Goal: Task Accomplishment & Management: Use online tool/utility

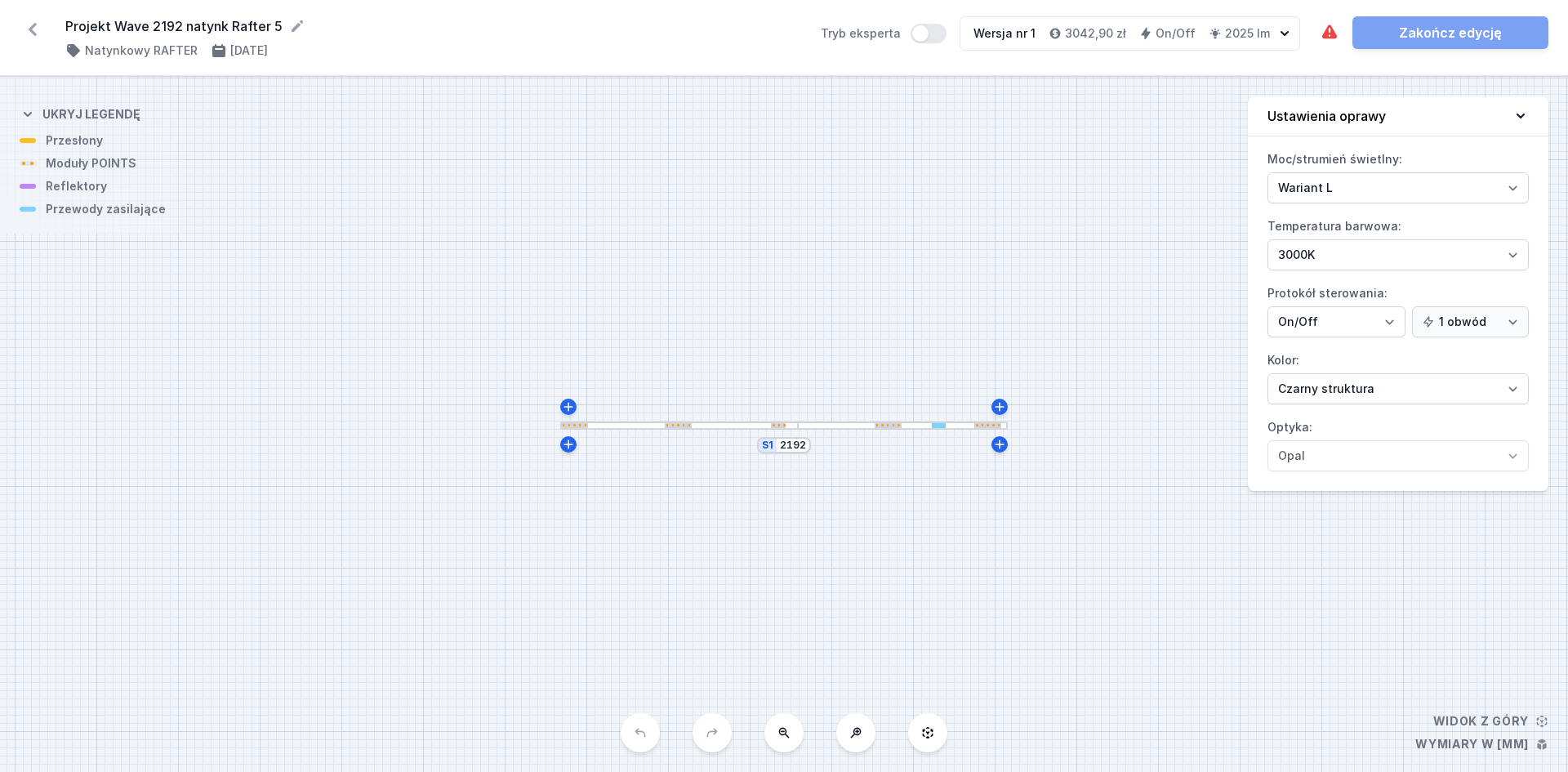
select select "3000"
select select "2"
click at [847, 423] on div at bounding box center [903, 426] width 210 height 9
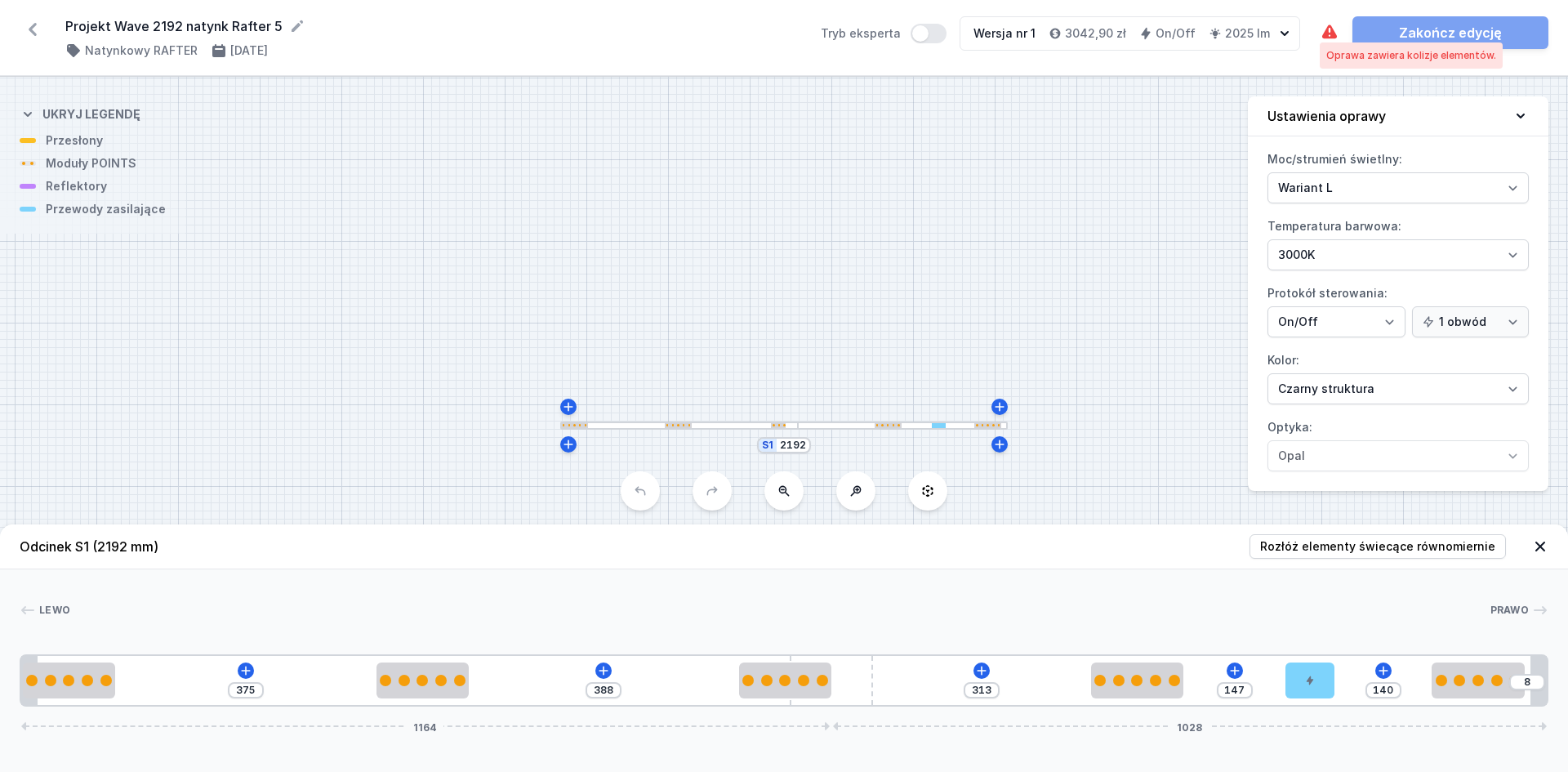
click at [1329, 31] on icon at bounding box center [1330, 32] width 20 height 20
click at [600, 675] on icon at bounding box center [604, 671] width 13 height 13
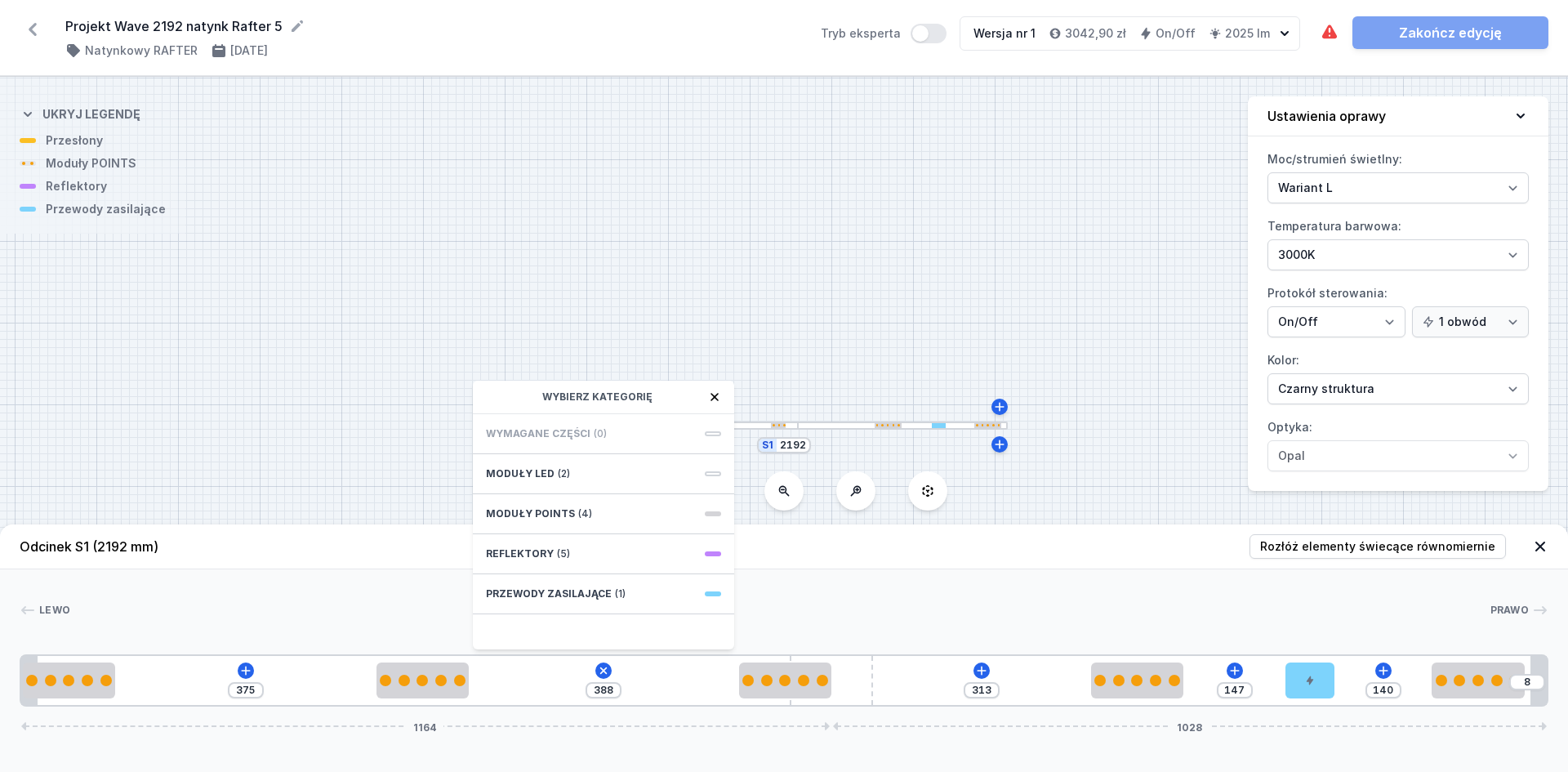
click at [1062, 510] on div "S1 2192" at bounding box center [784, 424] width 1568 height 696
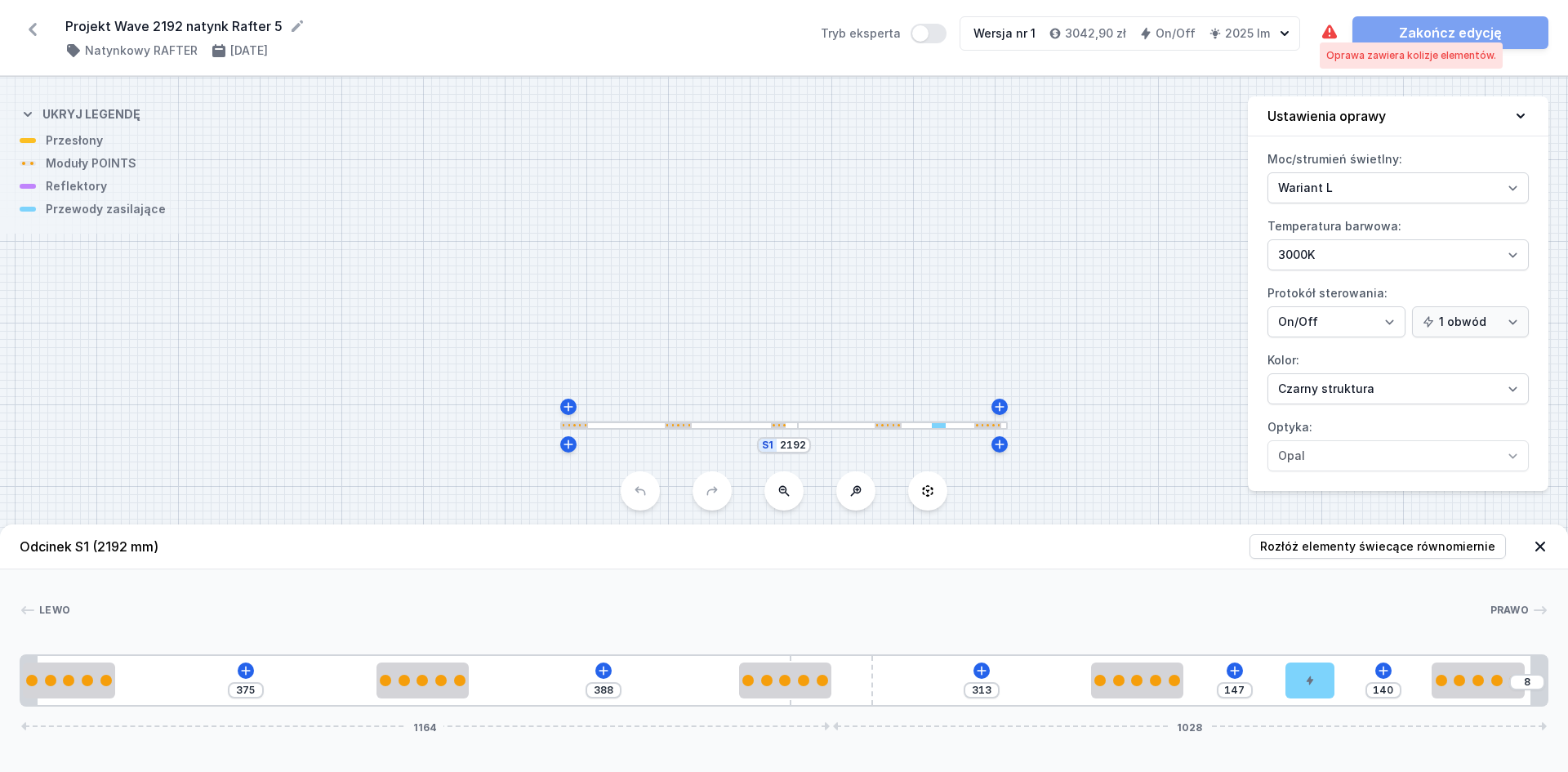
click at [1332, 30] on icon at bounding box center [1329, 31] width 14 height 14
click at [1341, 30] on div "Oprawa zawiera kolizje elementów. Zakończ edycję" at bounding box center [1434, 32] width 229 height 32
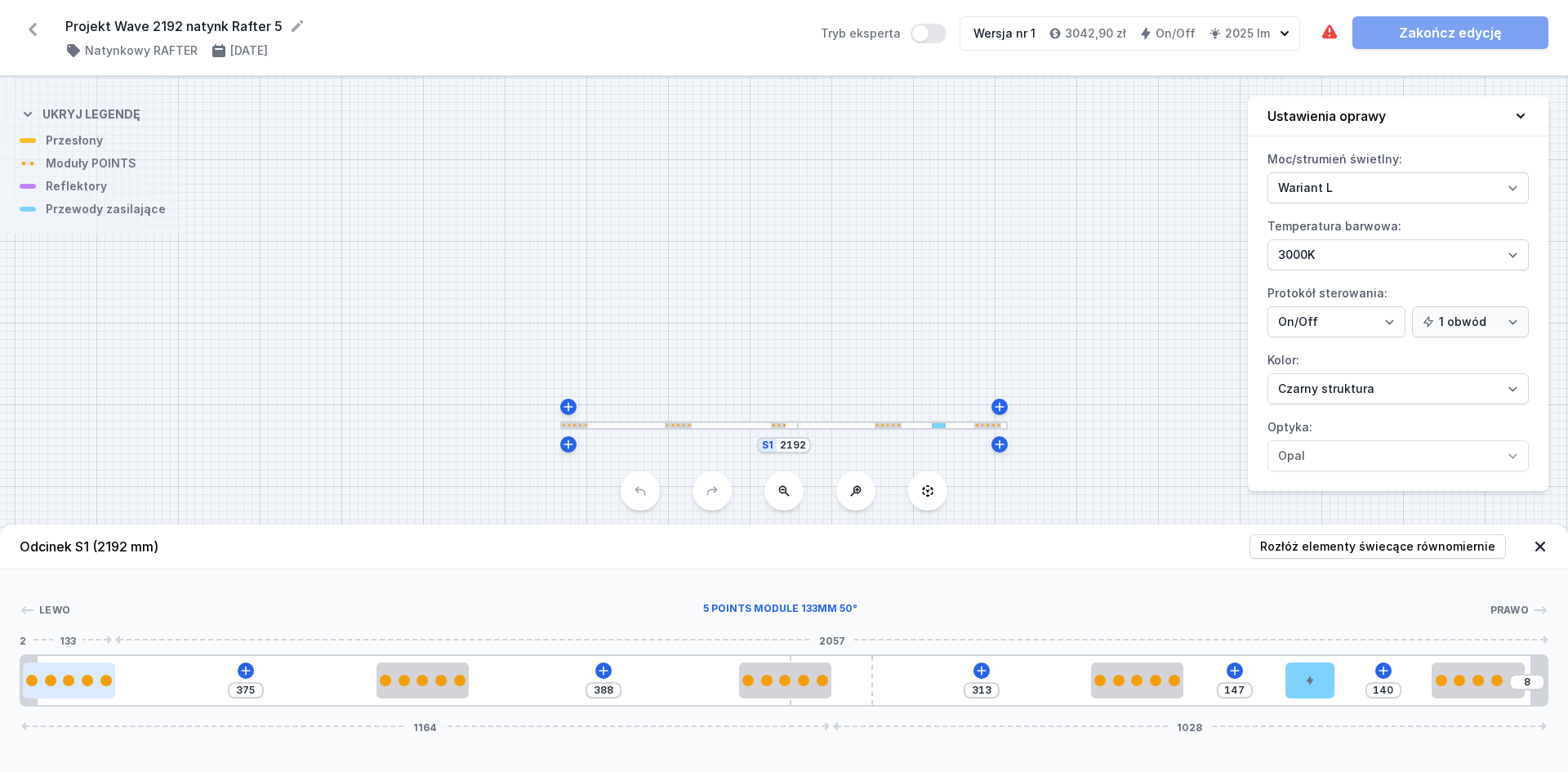
type input "303"
type input "50"
type input "304"
type input "49"
drag, startPoint x: 83, startPoint y: 680, endPoint x: 119, endPoint y: 679, distance: 36.0
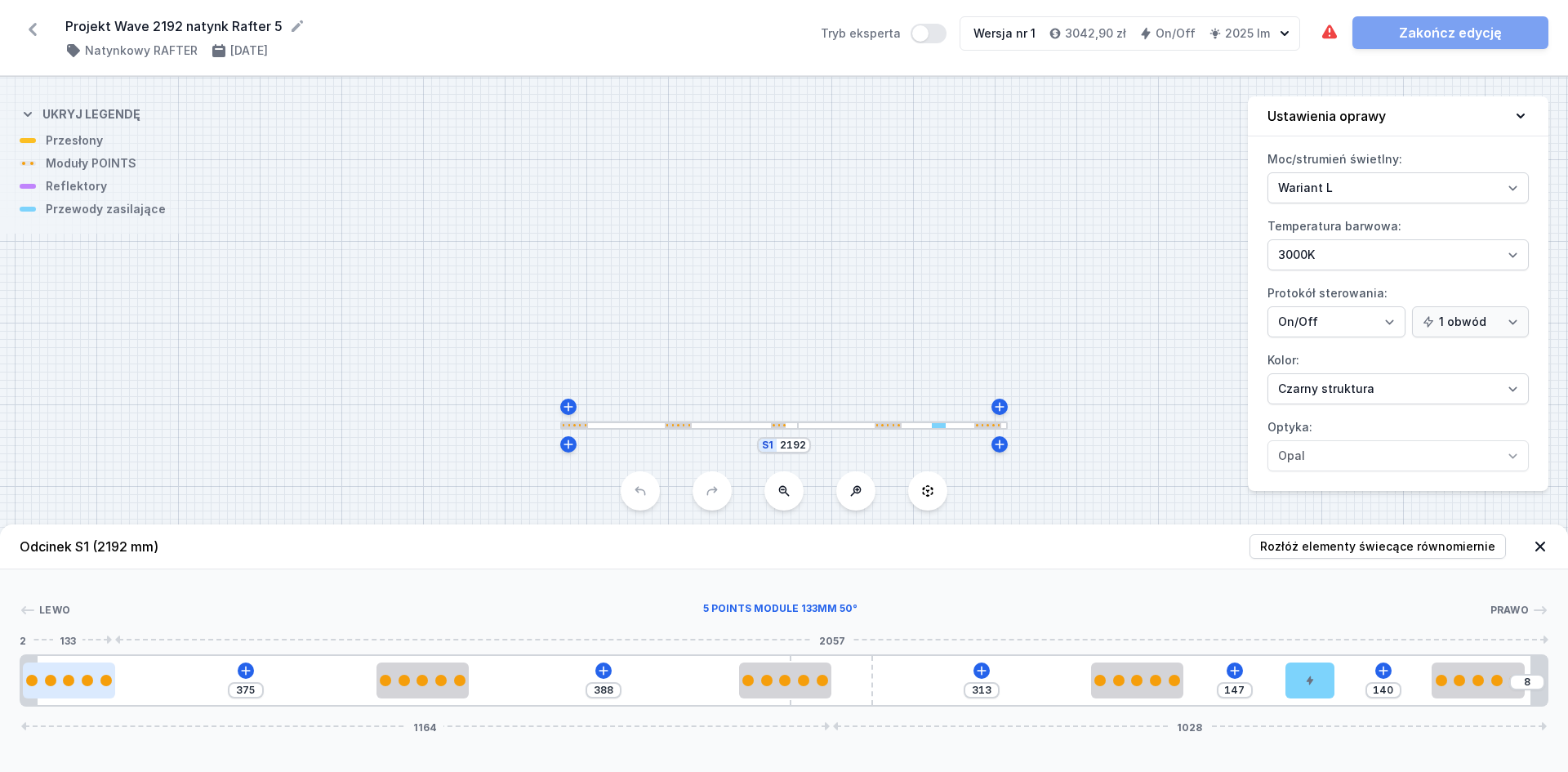
click at [115, 679] on div at bounding box center [69, 680] width 93 height 11
type input "375"
drag, startPoint x: 119, startPoint y: 679, endPoint x: 58, endPoint y: 691, distance: 62.2
click at [58, 691] on div at bounding box center [69, 680] width 93 height 36
type input "328"
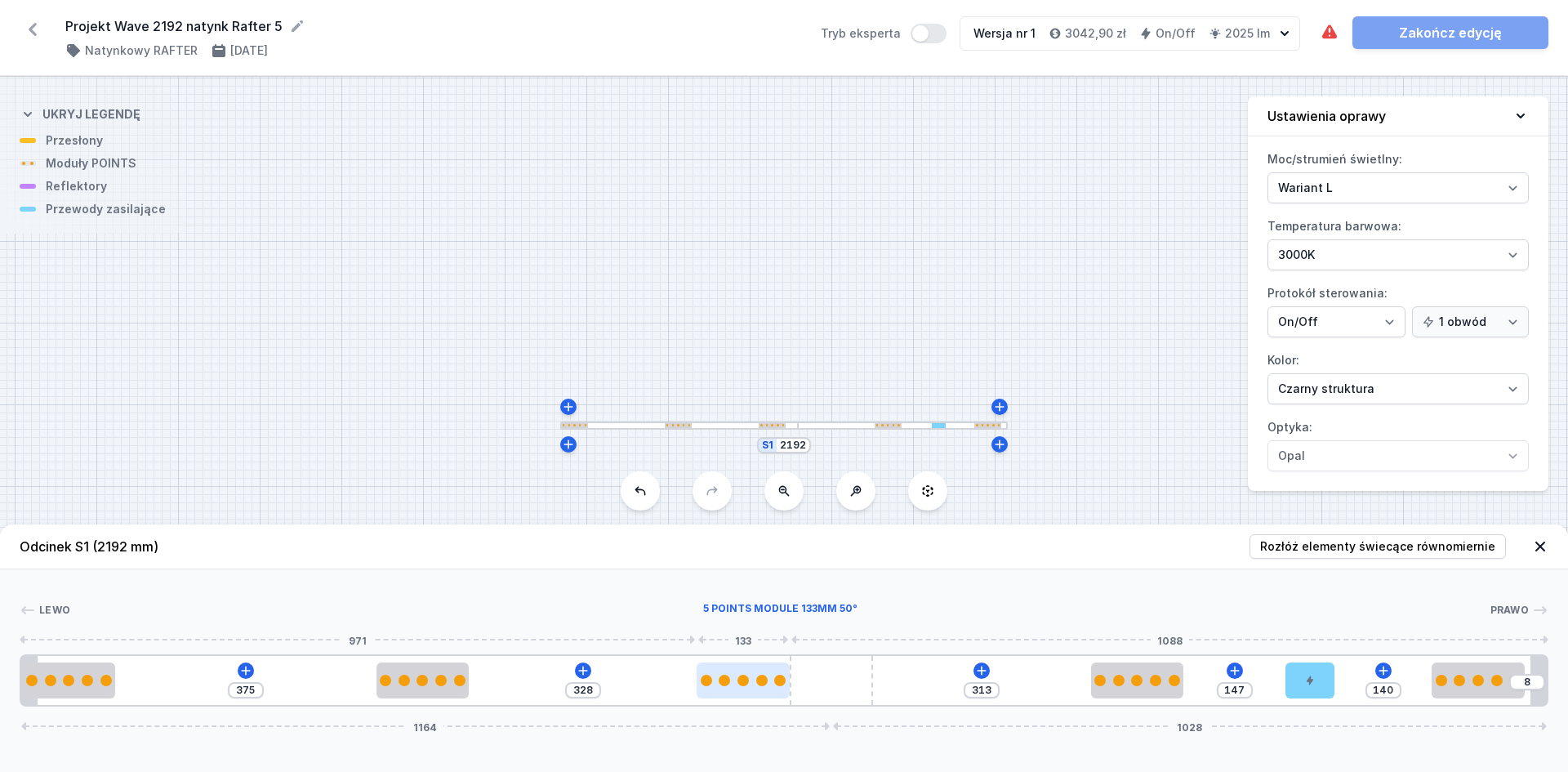
click at [770, 692] on div at bounding box center [742, 680] width 93 height 36
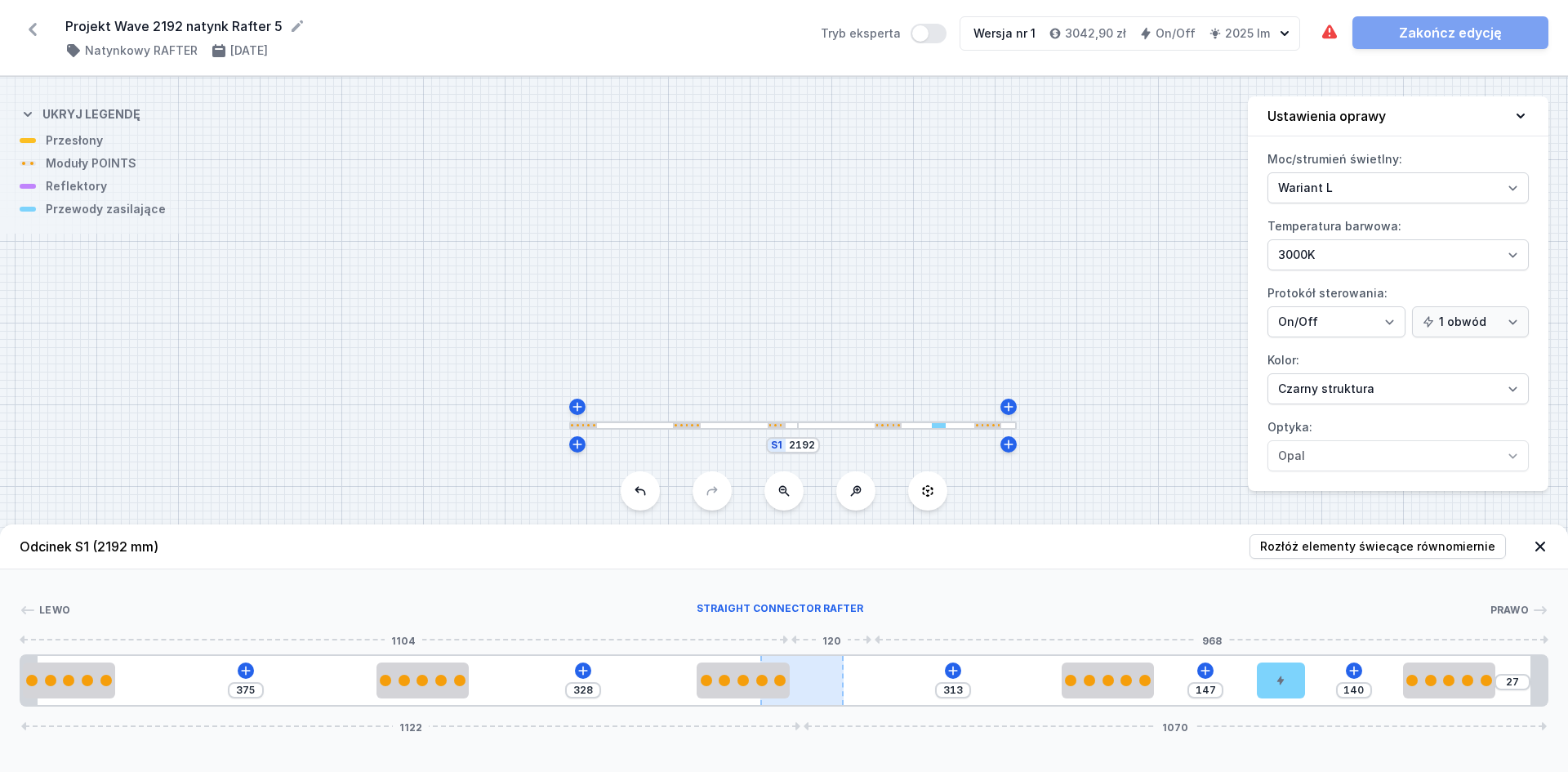
type input "19"
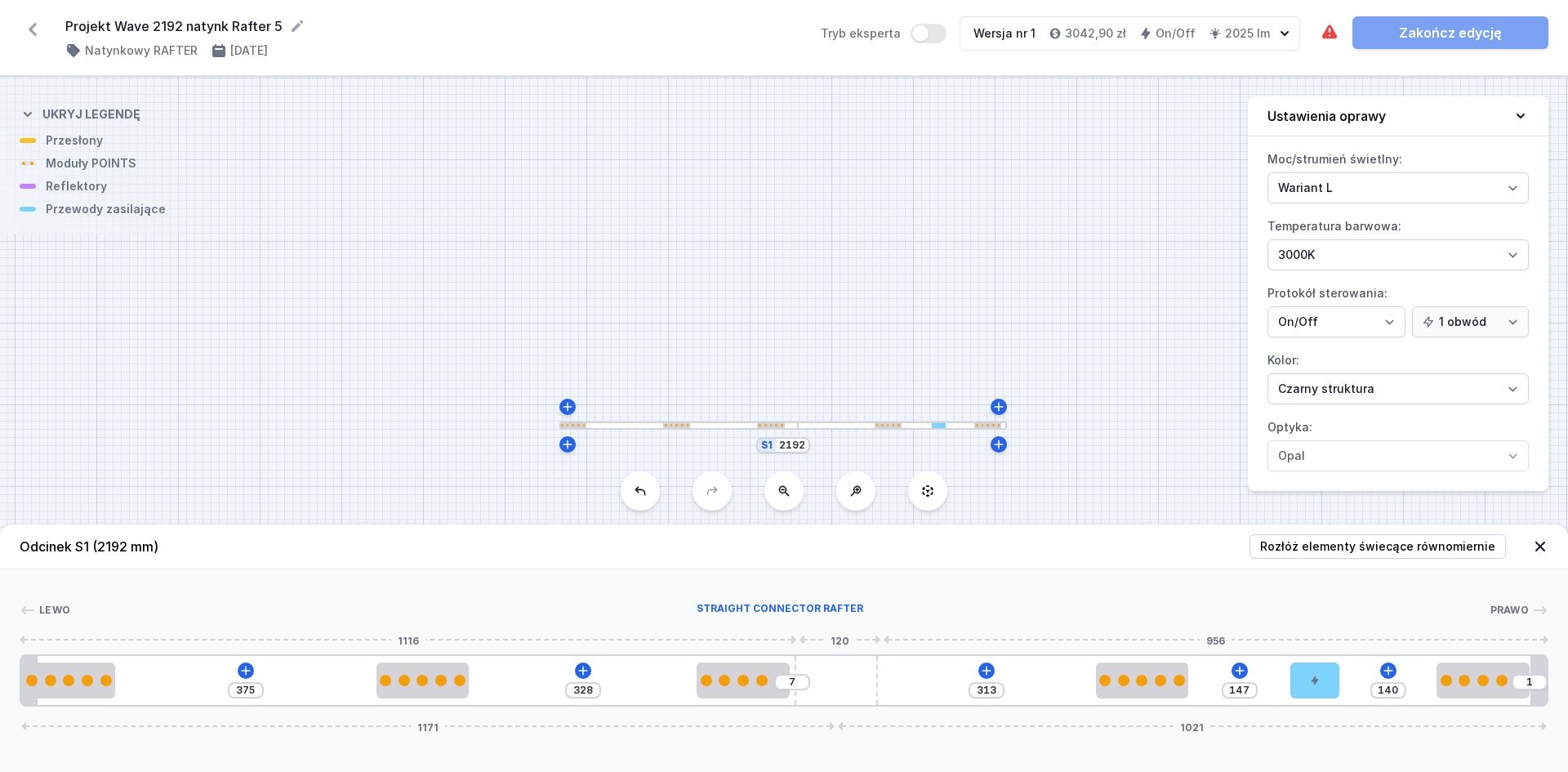
type input "4"
type input "1"
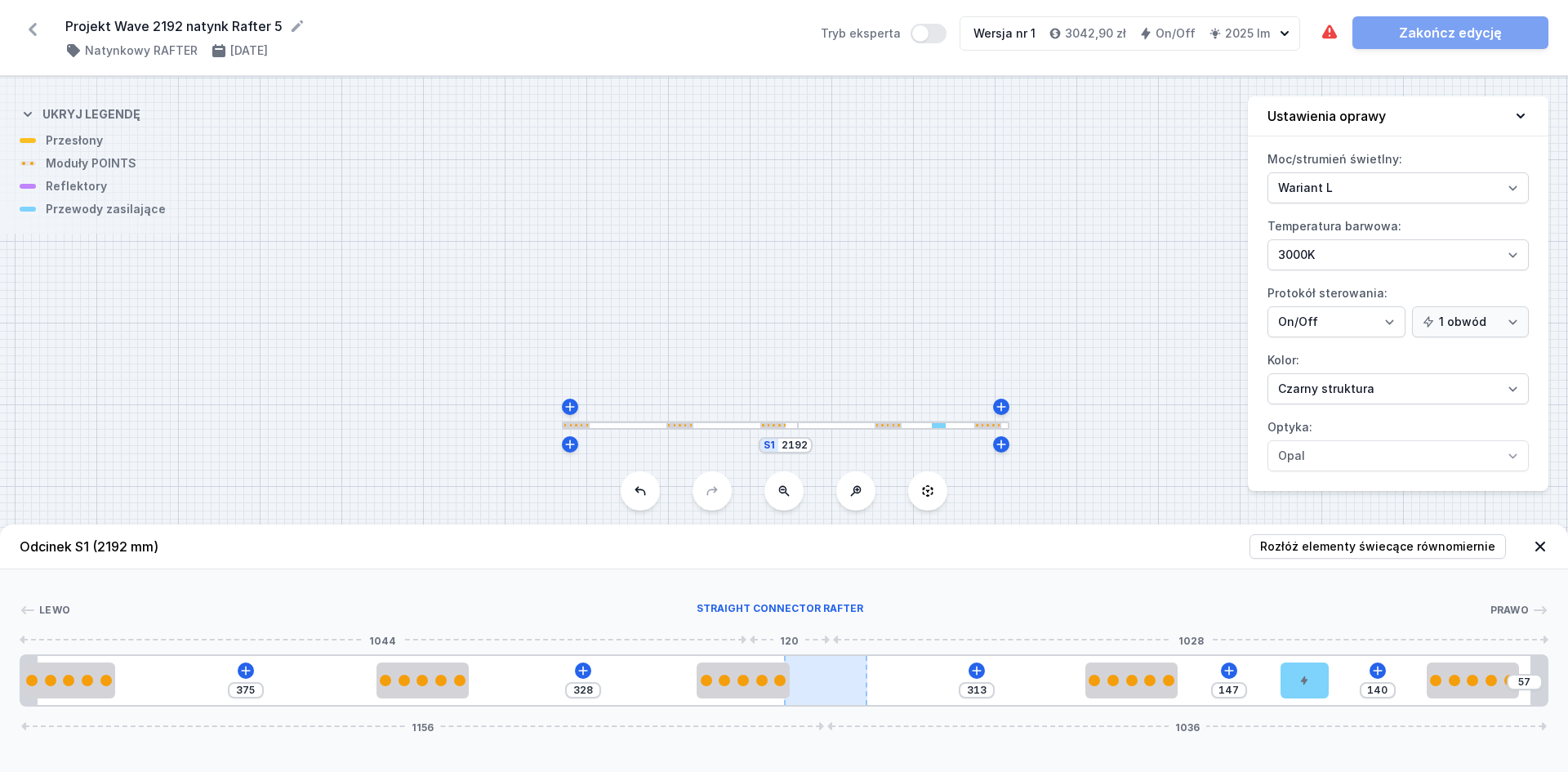
type input "68"
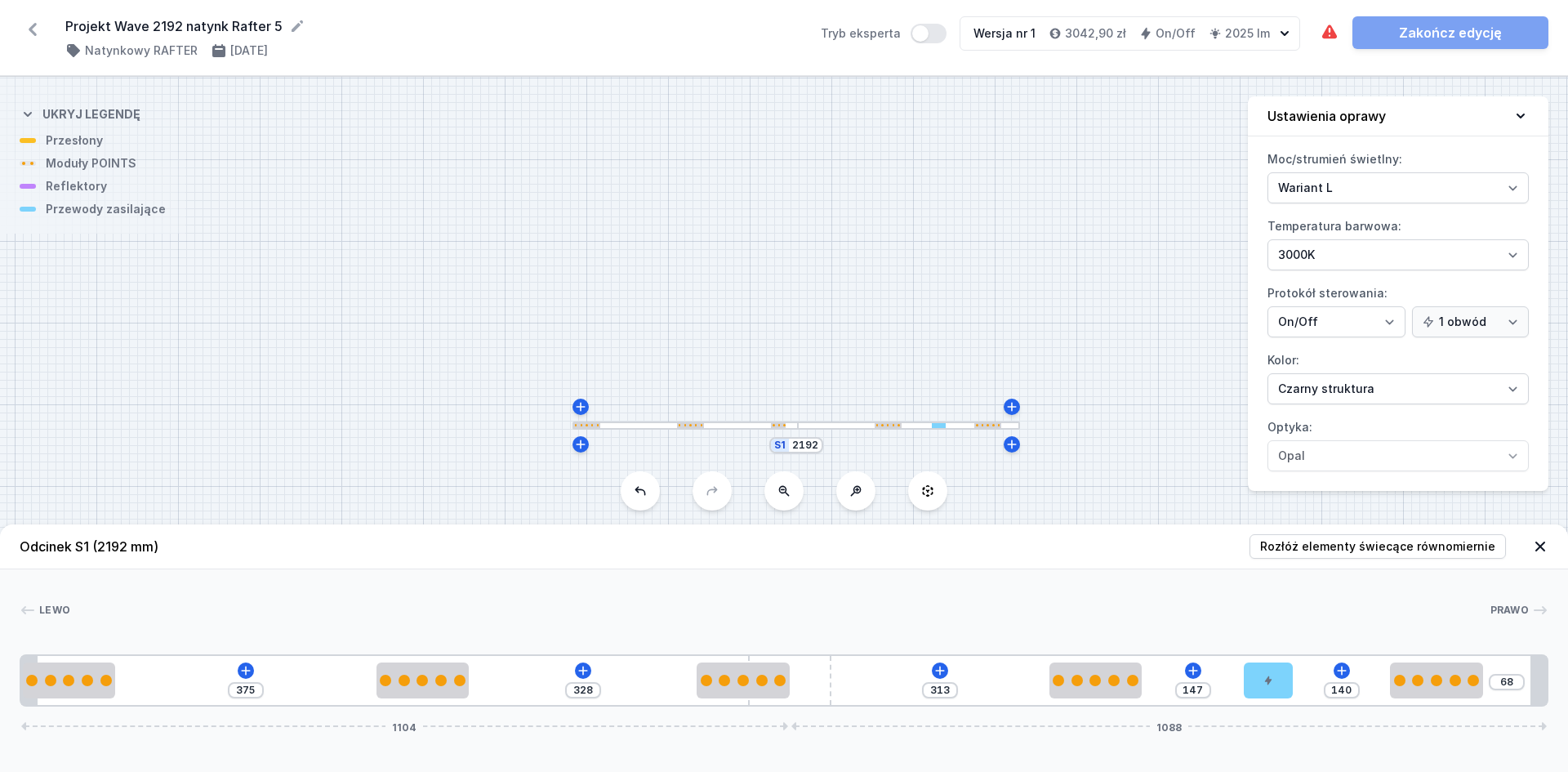
drag, startPoint x: 800, startPoint y: 694, endPoint x: 586, endPoint y: 683, distance: 214.3
click at [586, 683] on div "375 328 313 147 140 68 1104 1088" at bounding box center [784, 680] width 1529 height 52
drag, startPoint x: 818, startPoint y: 683, endPoint x: 683, endPoint y: 685, distance: 135.0
click at [683, 685] on div "375 328 313 147 140 68 1104 1088" at bounding box center [784, 680] width 1529 height 52
type input "268"
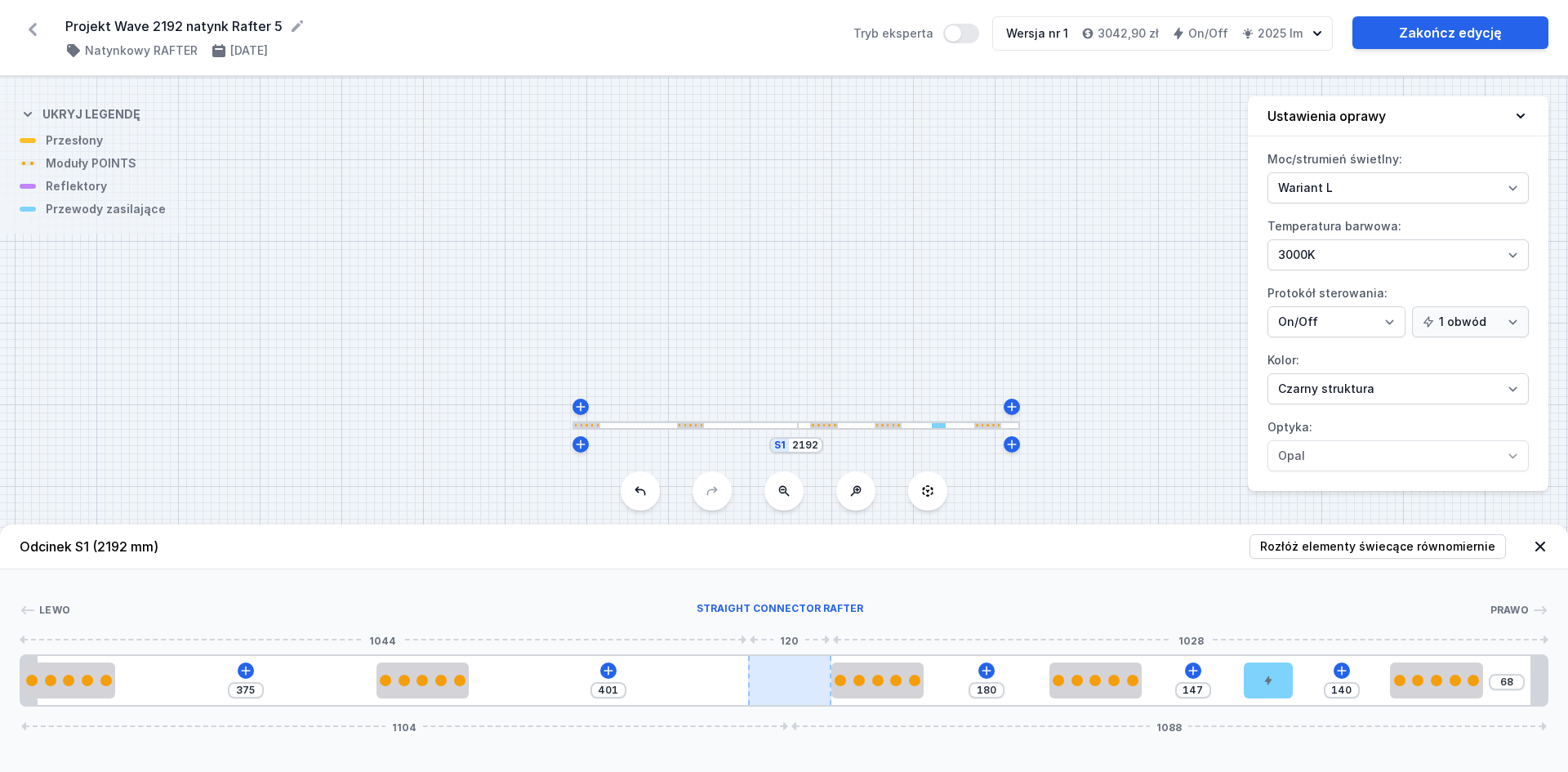
type input "313"
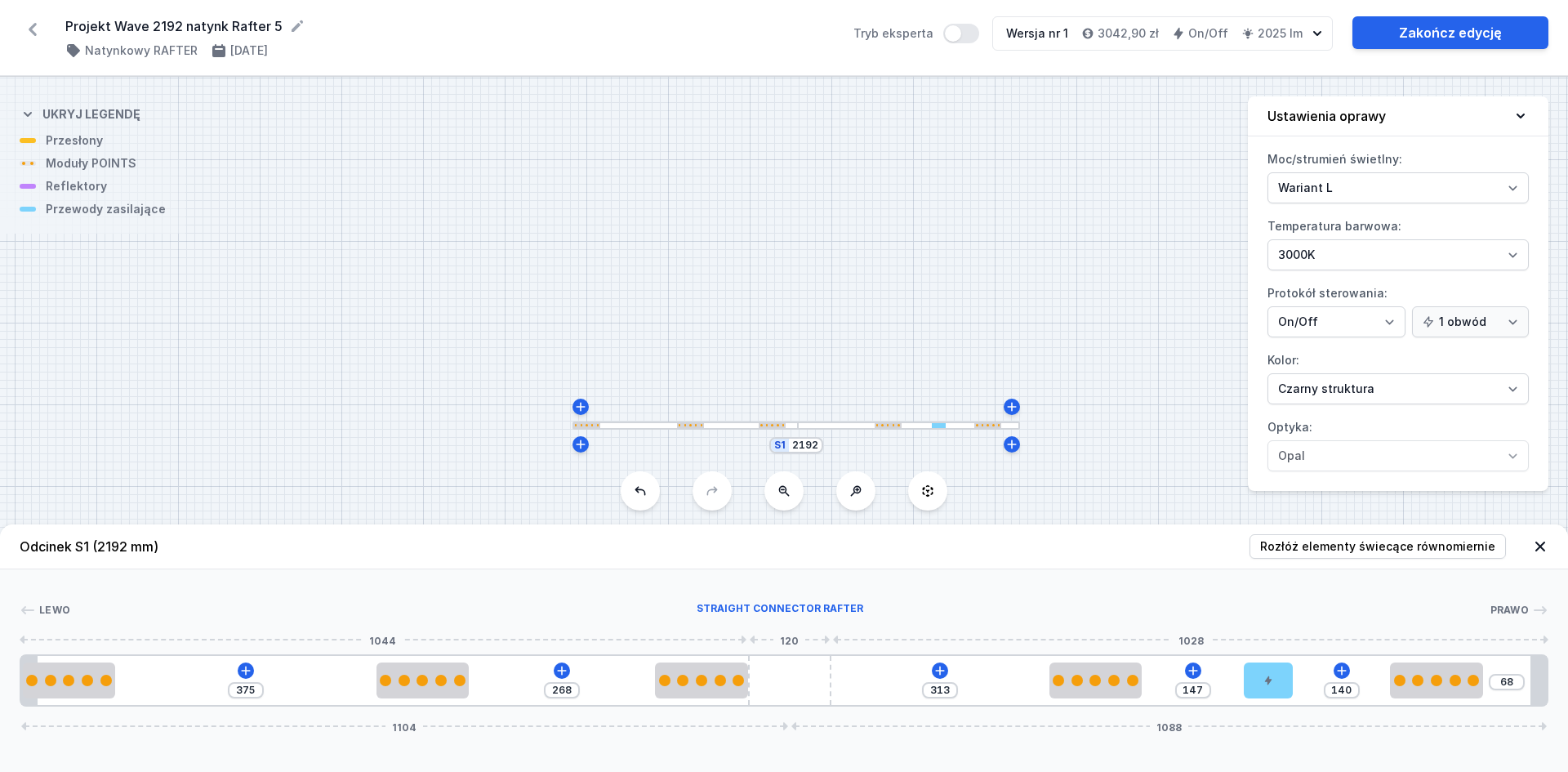
drag, startPoint x: 724, startPoint y: 686, endPoint x: 773, endPoint y: 691, distance: 49.3
type input "26"
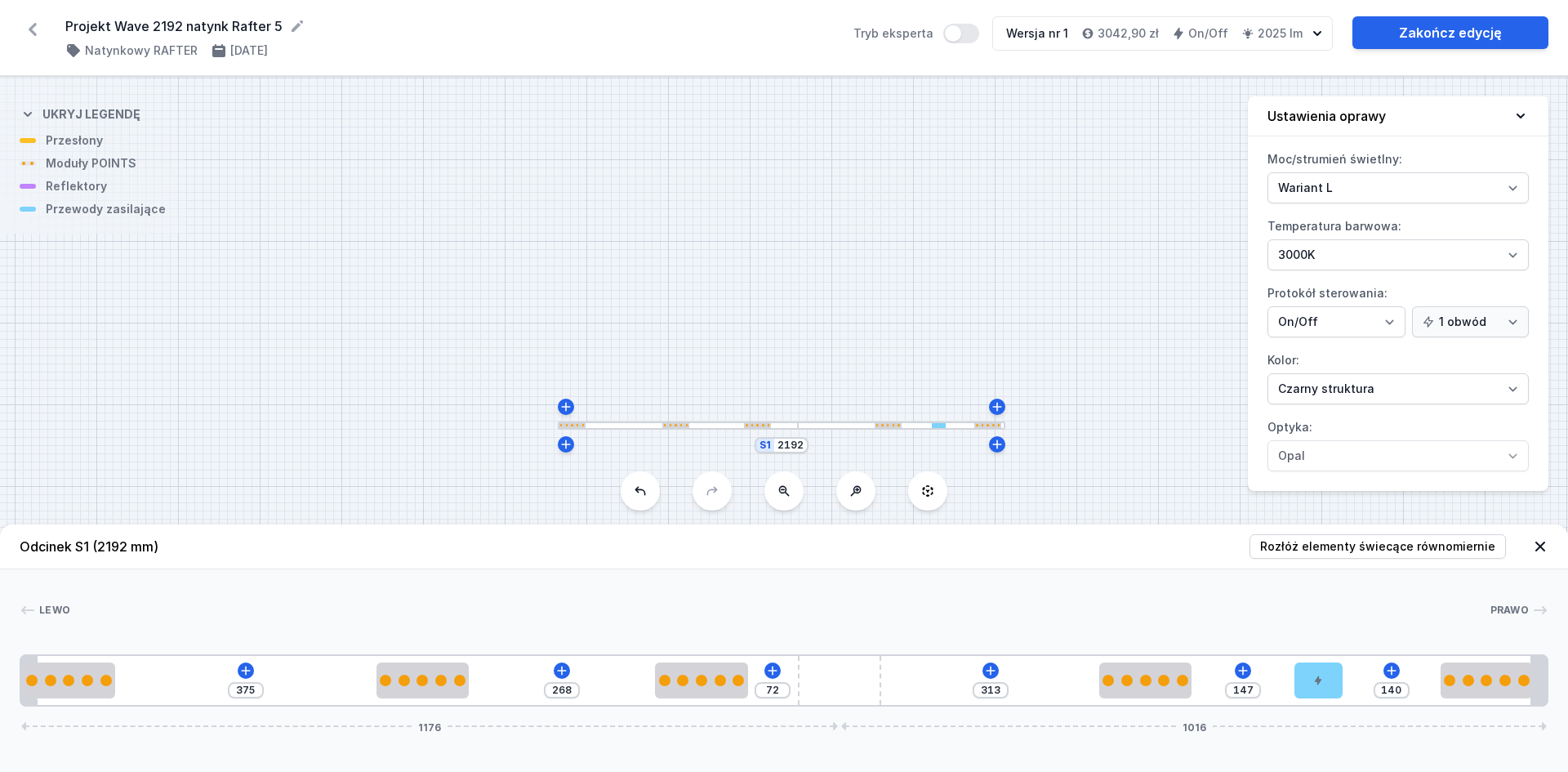
drag, startPoint x: 796, startPoint y: 691, endPoint x: 984, endPoint y: 691, distance: 188.0
click at [984, 691] on div "375 268 72 313 147 140 1176 1016" at bounding box center [784, 680] width 1529 height 52
type input "269"
type input "71"
type input "272"
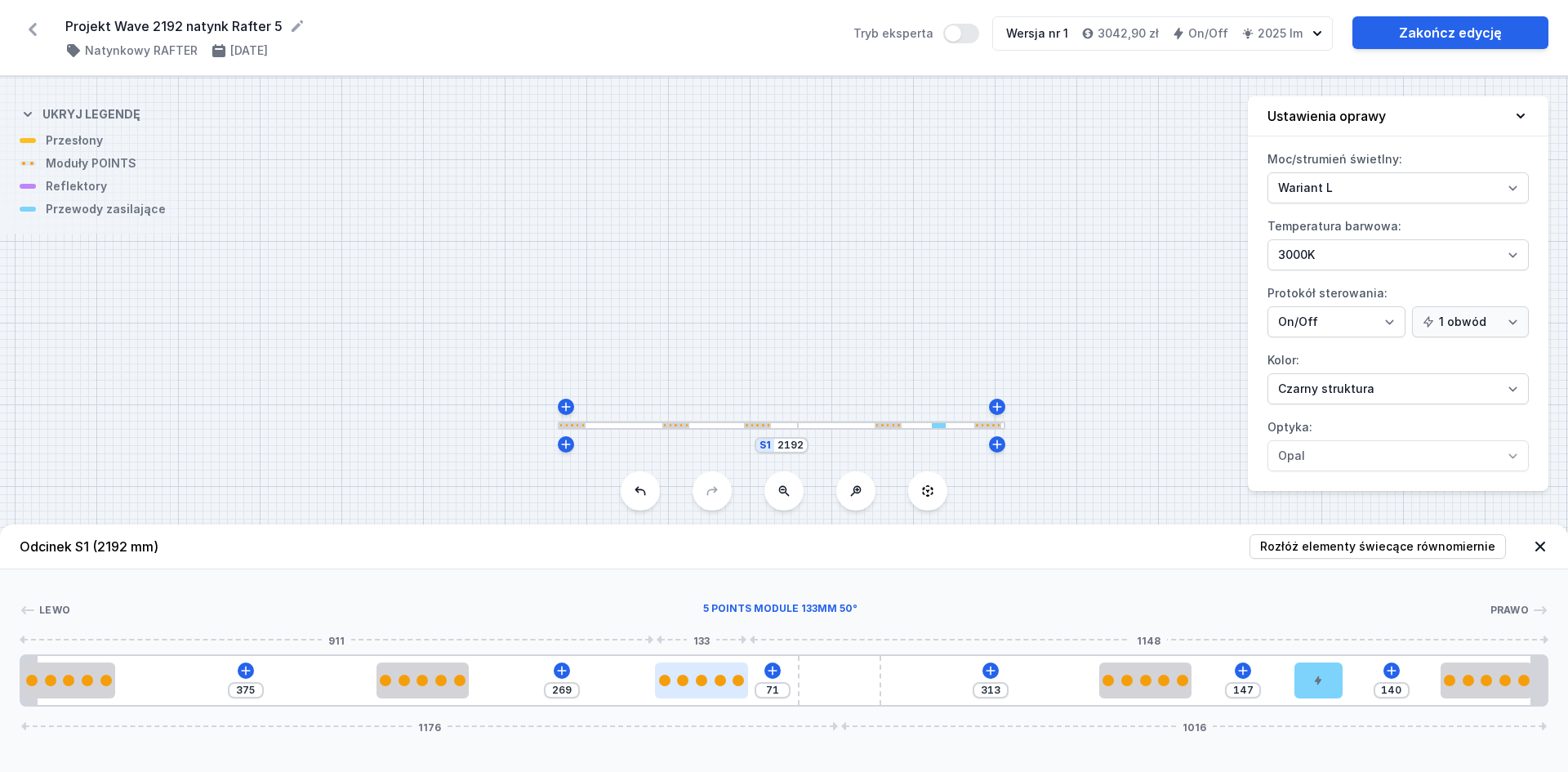
type input "68"
type input "274"
type input "66"
type input "281"
type input "59"
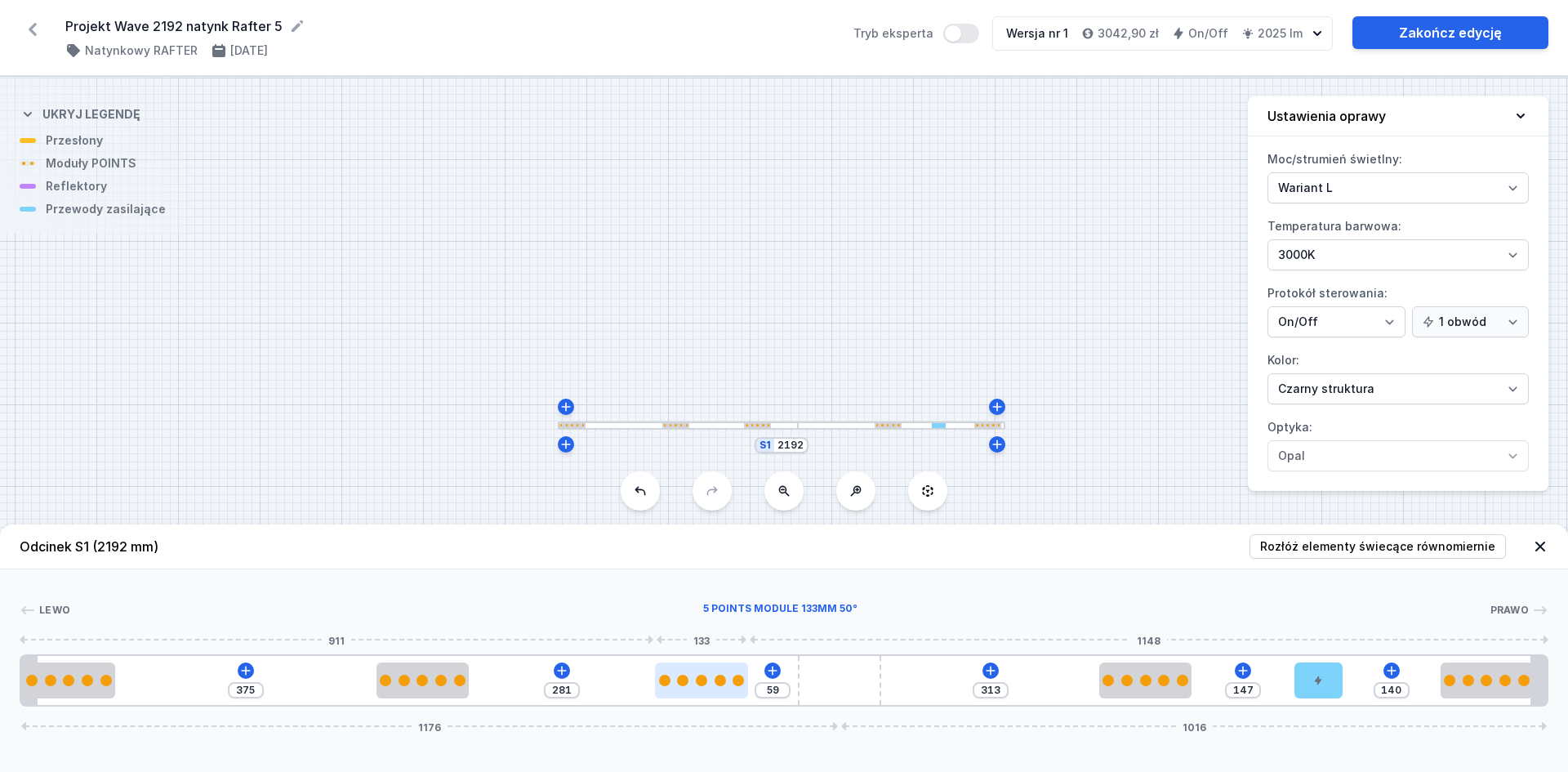
type input "289"
type input "51"
type input "298"
type input "42"
type input "340"
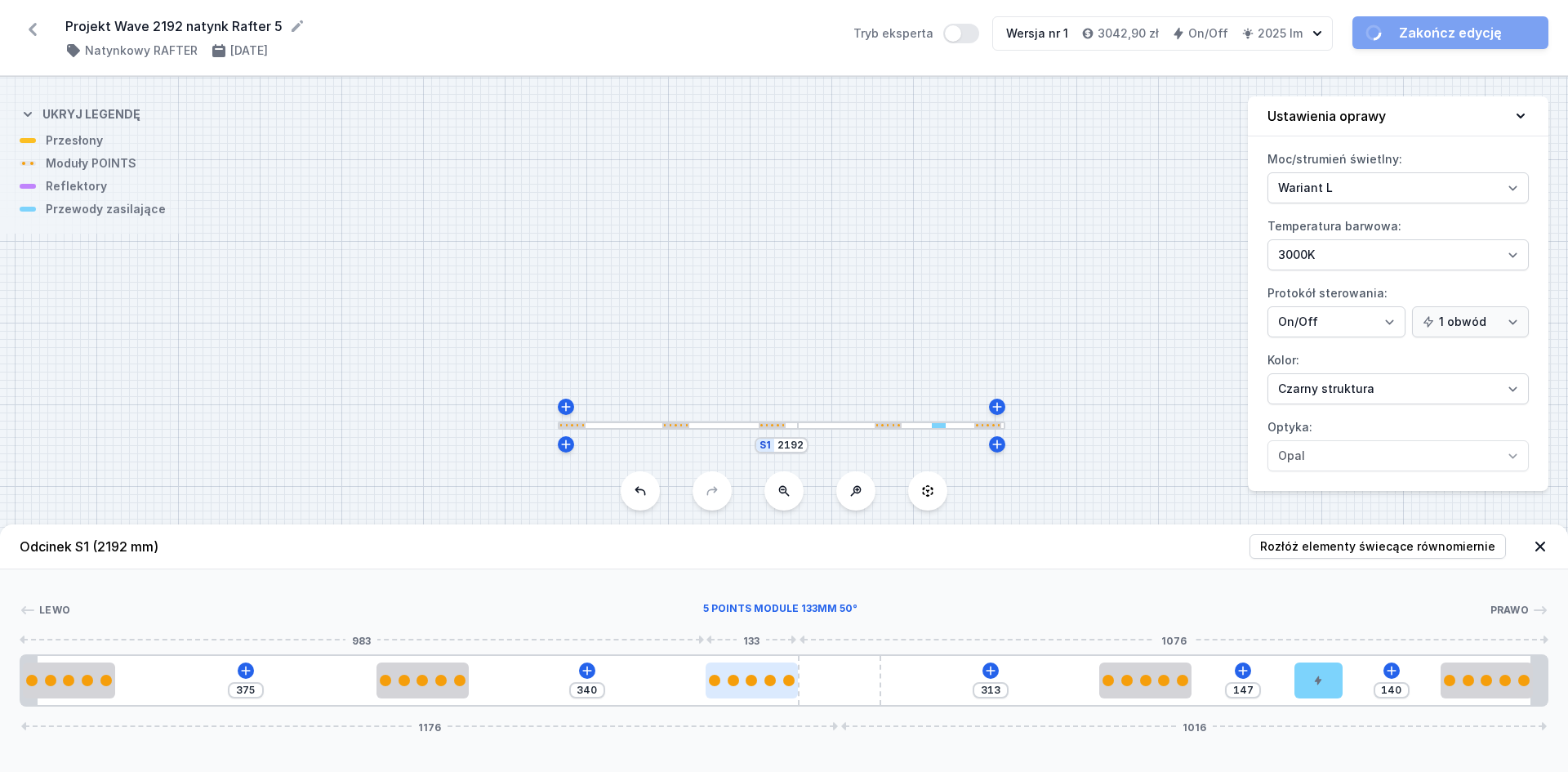
drag, startPoint x: 708, startPoint y: 689, endPoint x: 758, endPoint y: 685, distance: 50.2
click at [758, 685] on div at bounding box center [752, 680] width 93 height 36
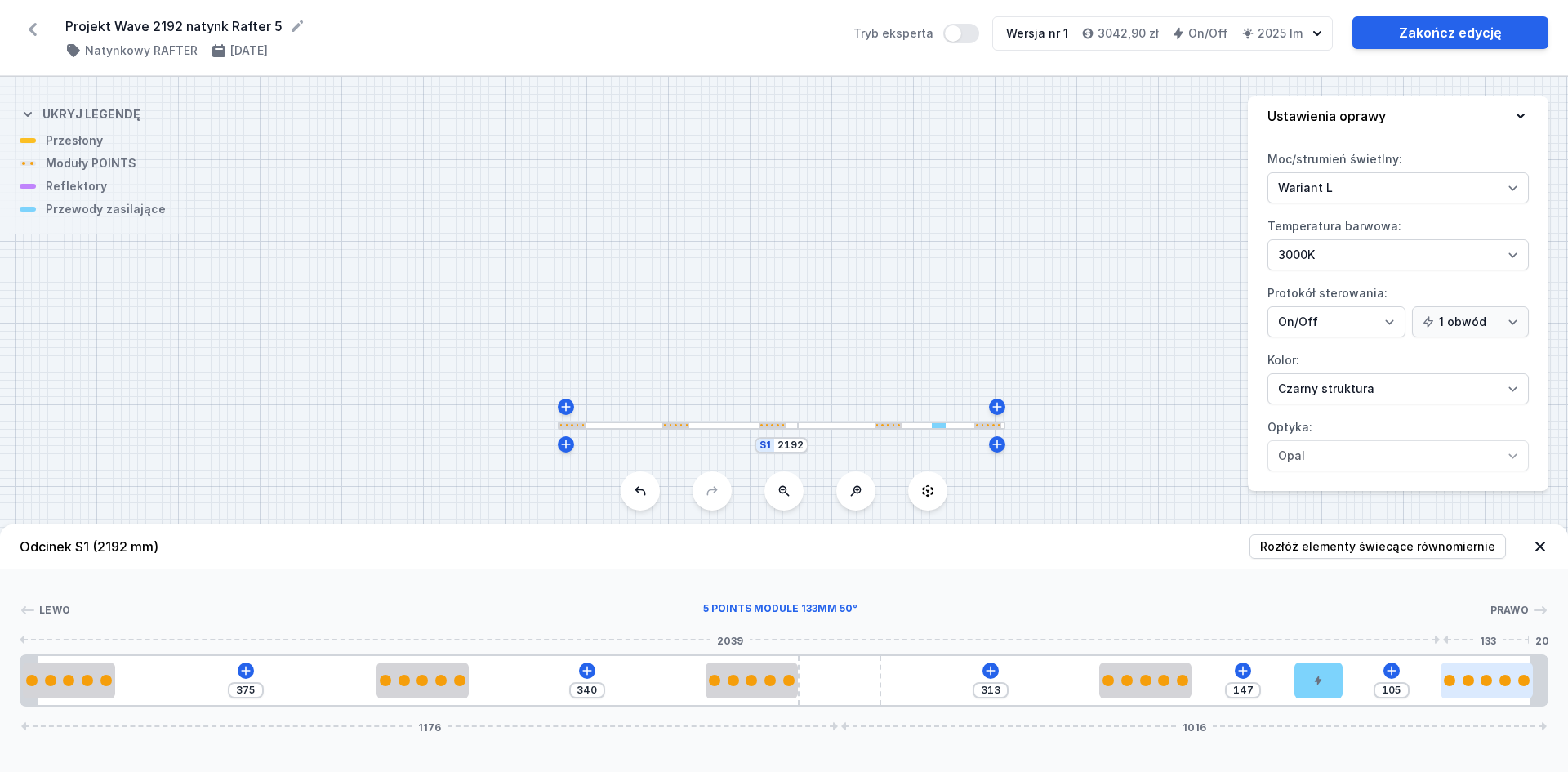
type input "158"
drag, startPoint x: 1475, startPoint y: 676, endPoint x: 1497, endPoint y: 675, distance: 22.0
click at [1497, 675] on div at bounding box center [1498, 680] width 93 height 11
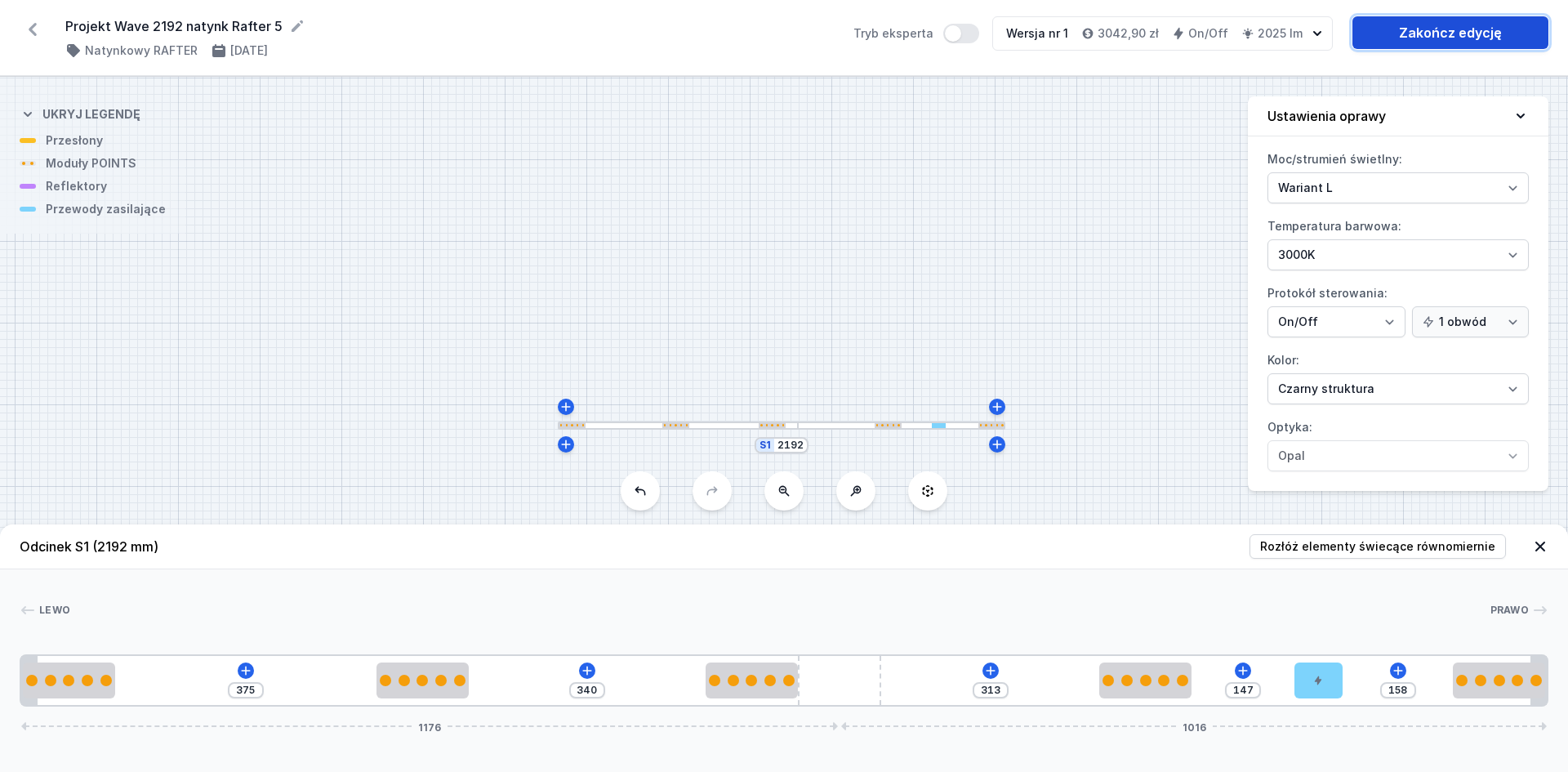
click at [1406, 43] on link "Zakończ edycję" at bounding box center [1451, 32] width 196 height 32
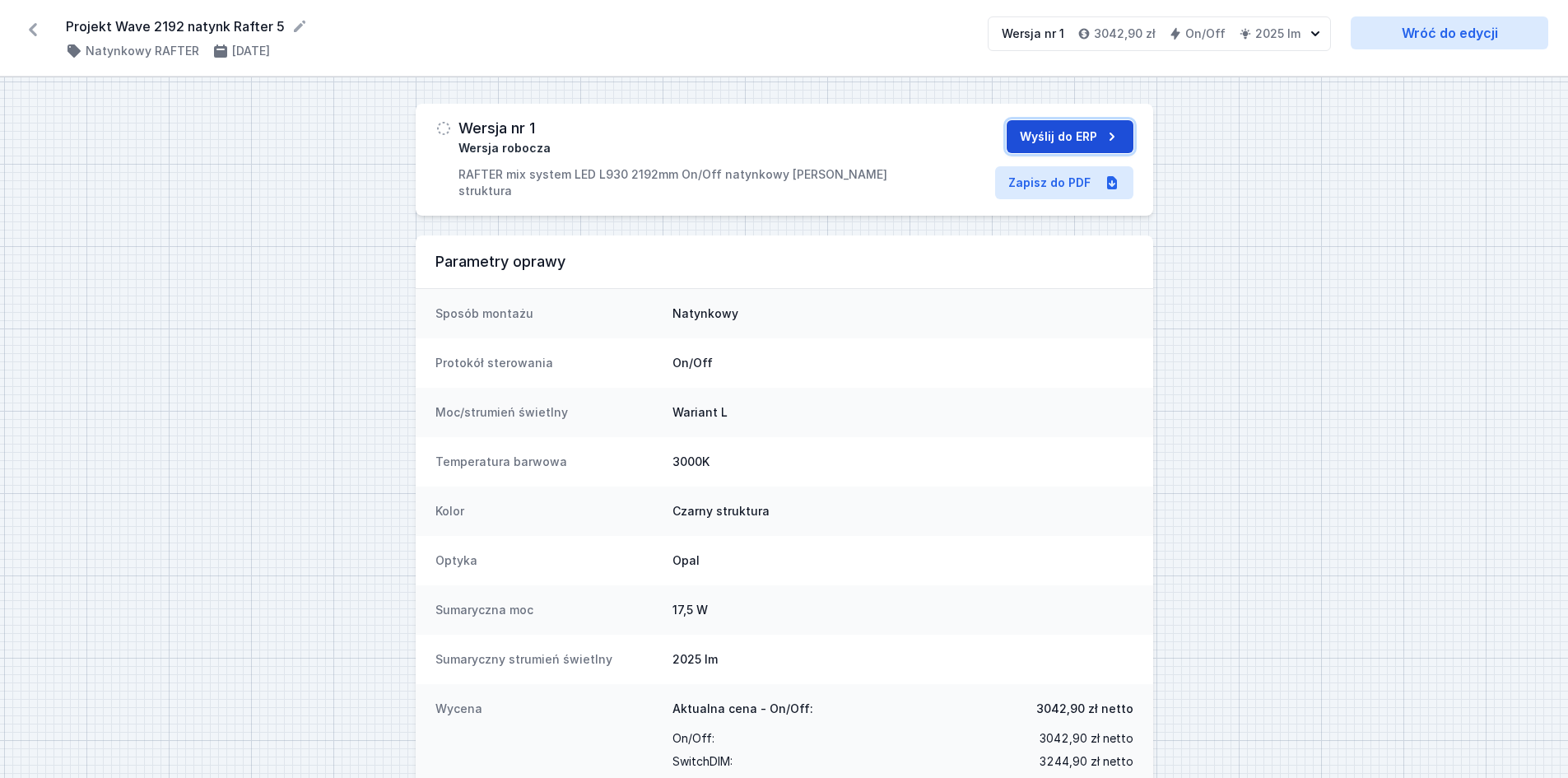
click at [1083, 140] on button "Wyślij do ERP" at bounding box center [1070, 137] width 127 height 33
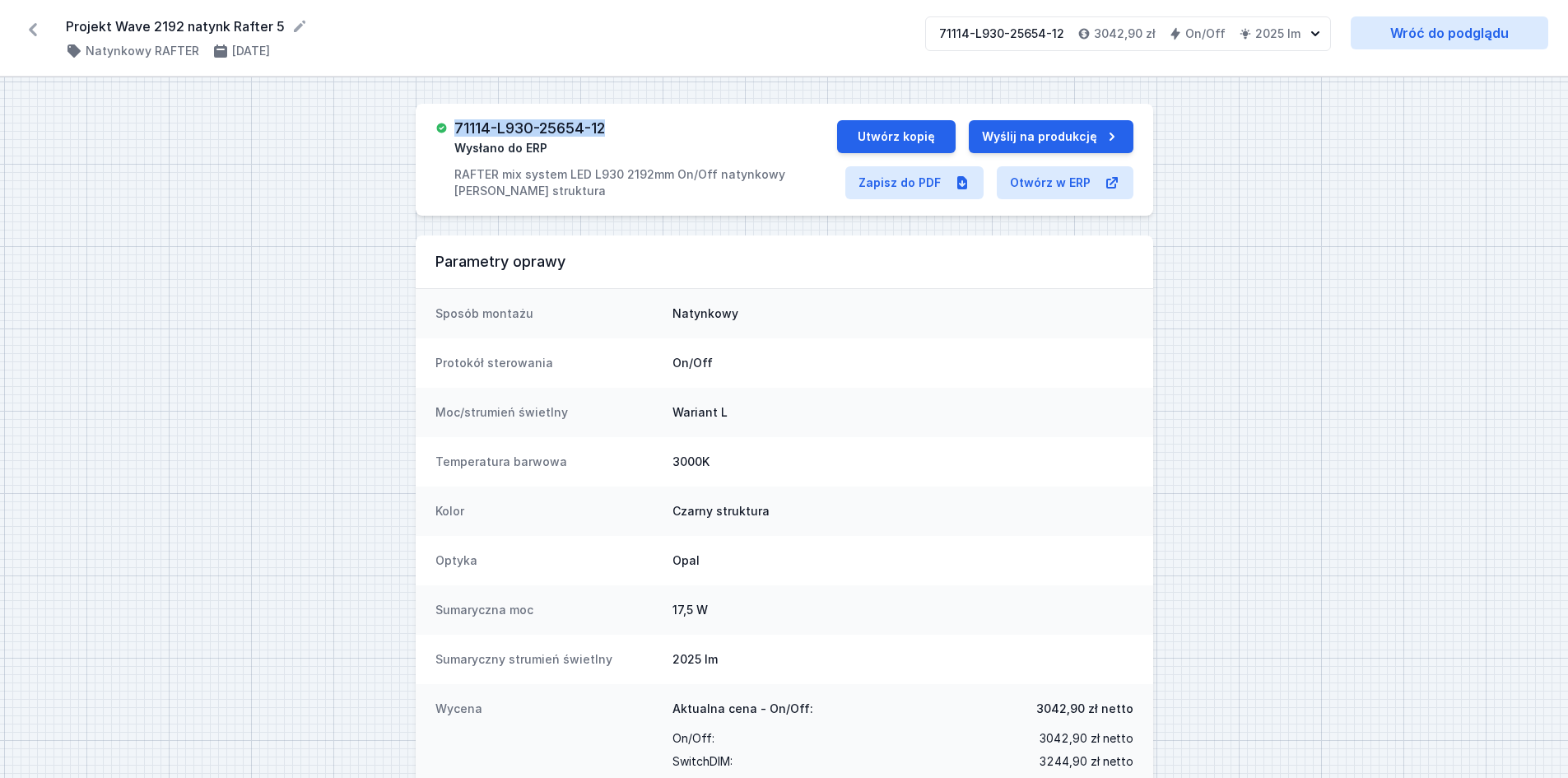
drag, startPoint x: 605, startPoint y: 132, endPoint x: 460, endPoint y: 132, distance: 145.0
click at [460, 132] on div "71114-L930-25654-12 Wysłano do ERP RAFTER mix system LED L930 2192mm On/Off nat…" at bounding box center [645, 160] width 382 height 79
copy h3 "71114-L930-25654-12"
click at [1396, 26] on link "Wróć do podglądu" at bounding box center [1450, 33] width 198 height 33
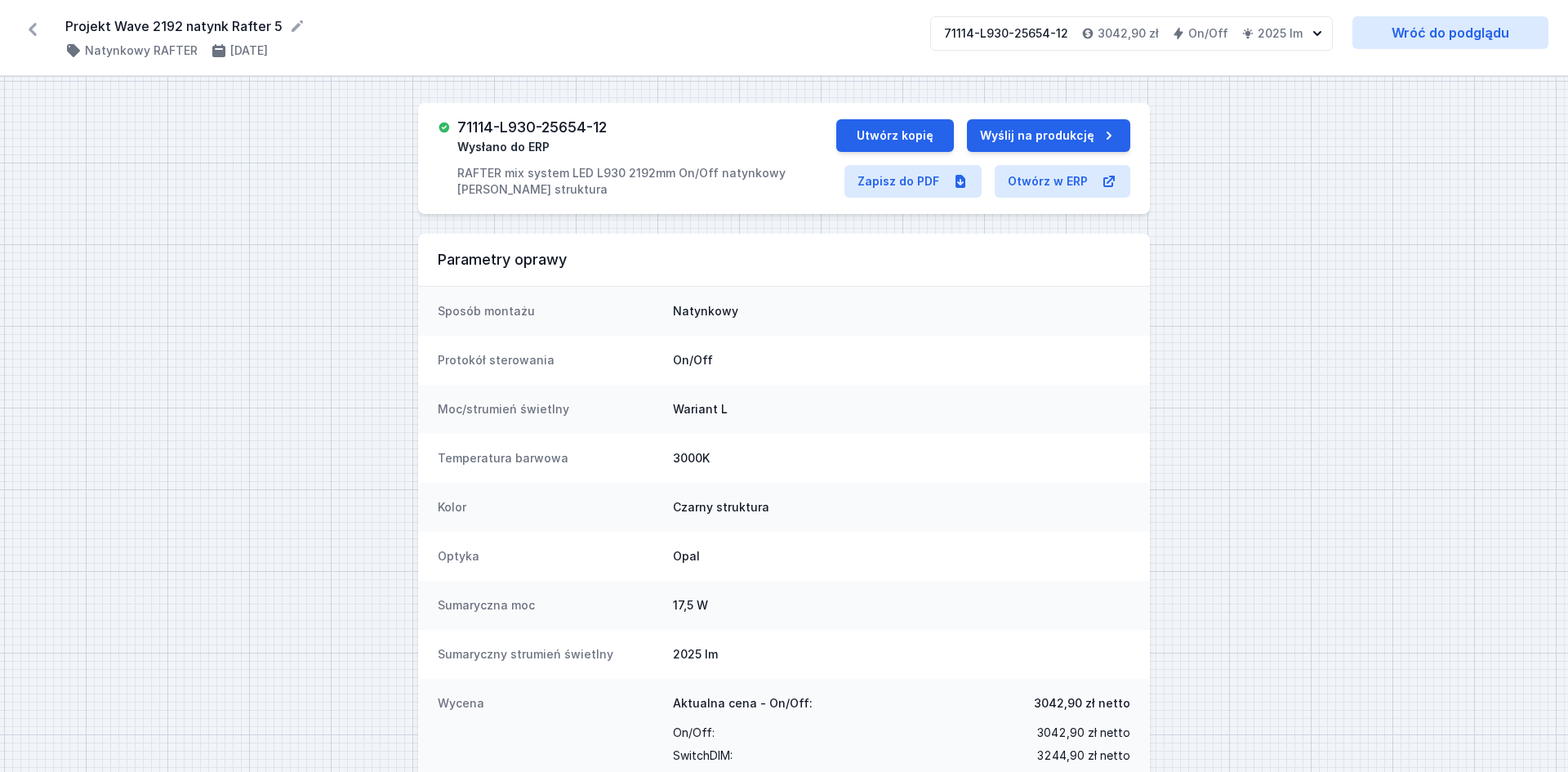
select select "3000"
select select "2"
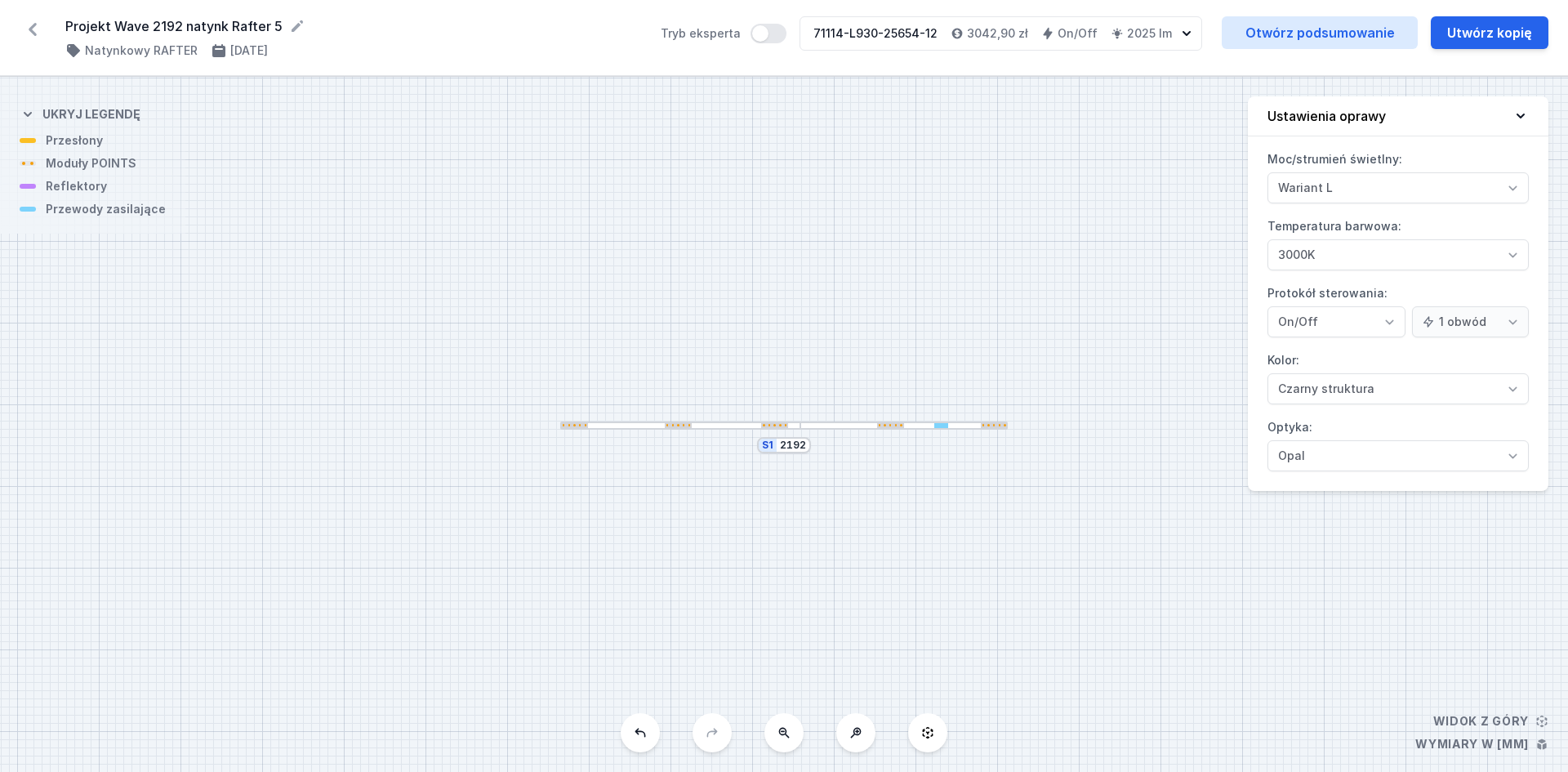
click at [26, 26] on icon at bounding box center [32, 29] width 26 height 26
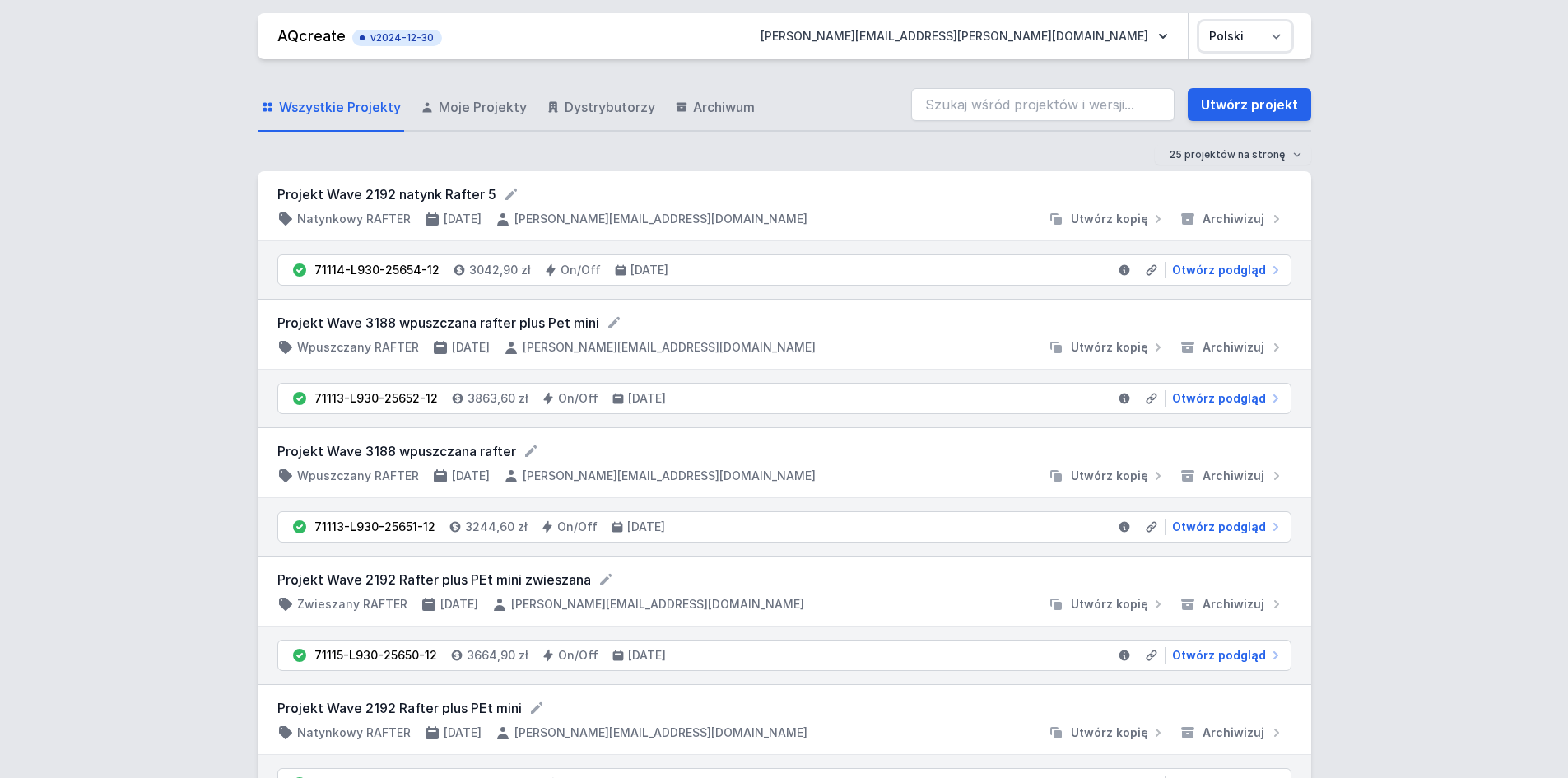
click at [1222, 38] on select "Polski English" at bounding box center [1246, 36] width 92 height 30
drag, startPoint x: 1131, startPoint y: 24, endPoint x: 1144, endPoint y: 31, distance: 14.8
click at [1131, 24] on button "[PERSON_NAME][EMAIL_ADDRESS][PERSON_NAME][DOMAIN_NAME]" at bounding box center [964, 36] width 434 height 30
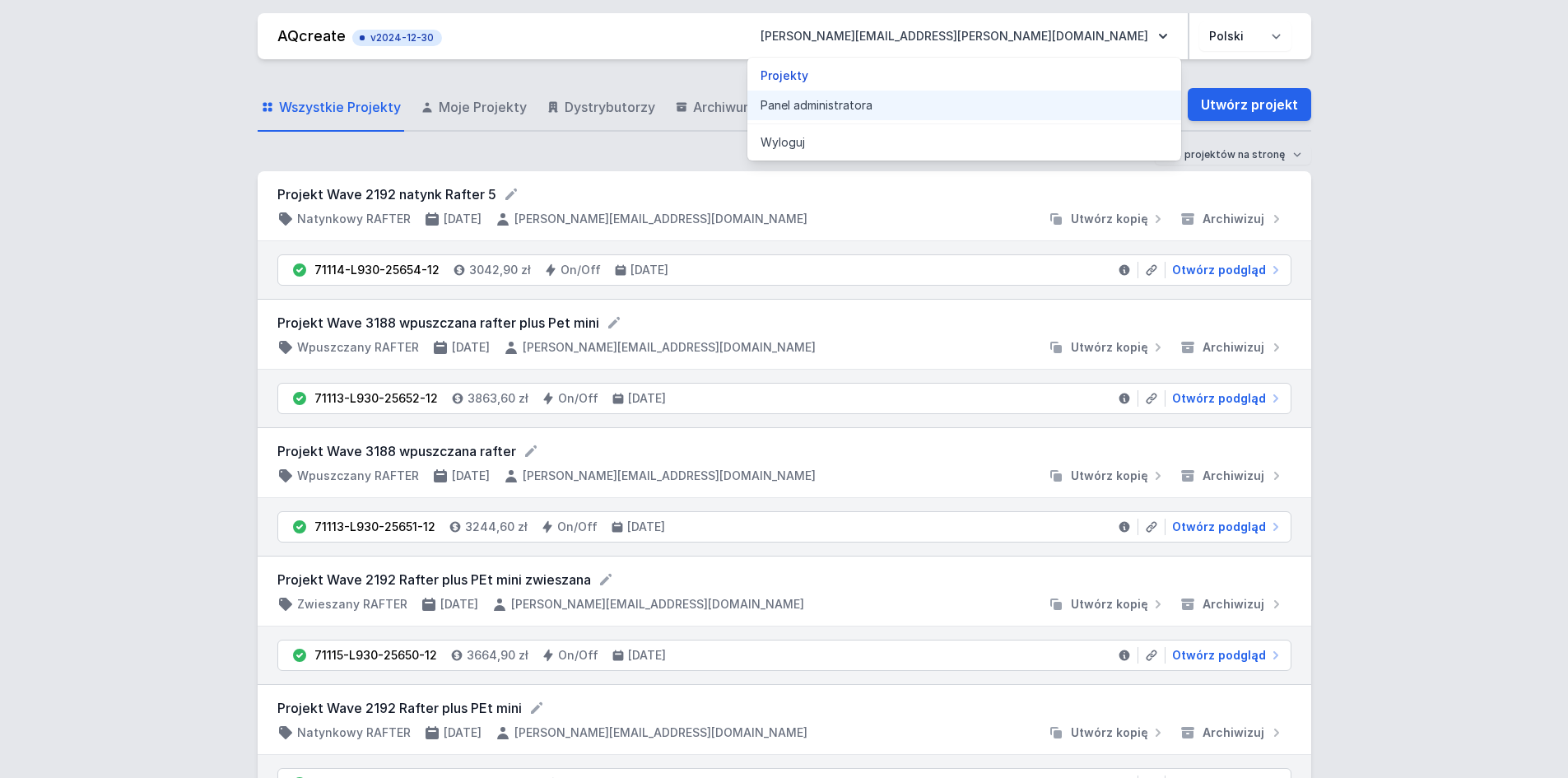
click at [1083, 104] on link "Panel administratora" at bounding box center [964, 105] width 434 height 30
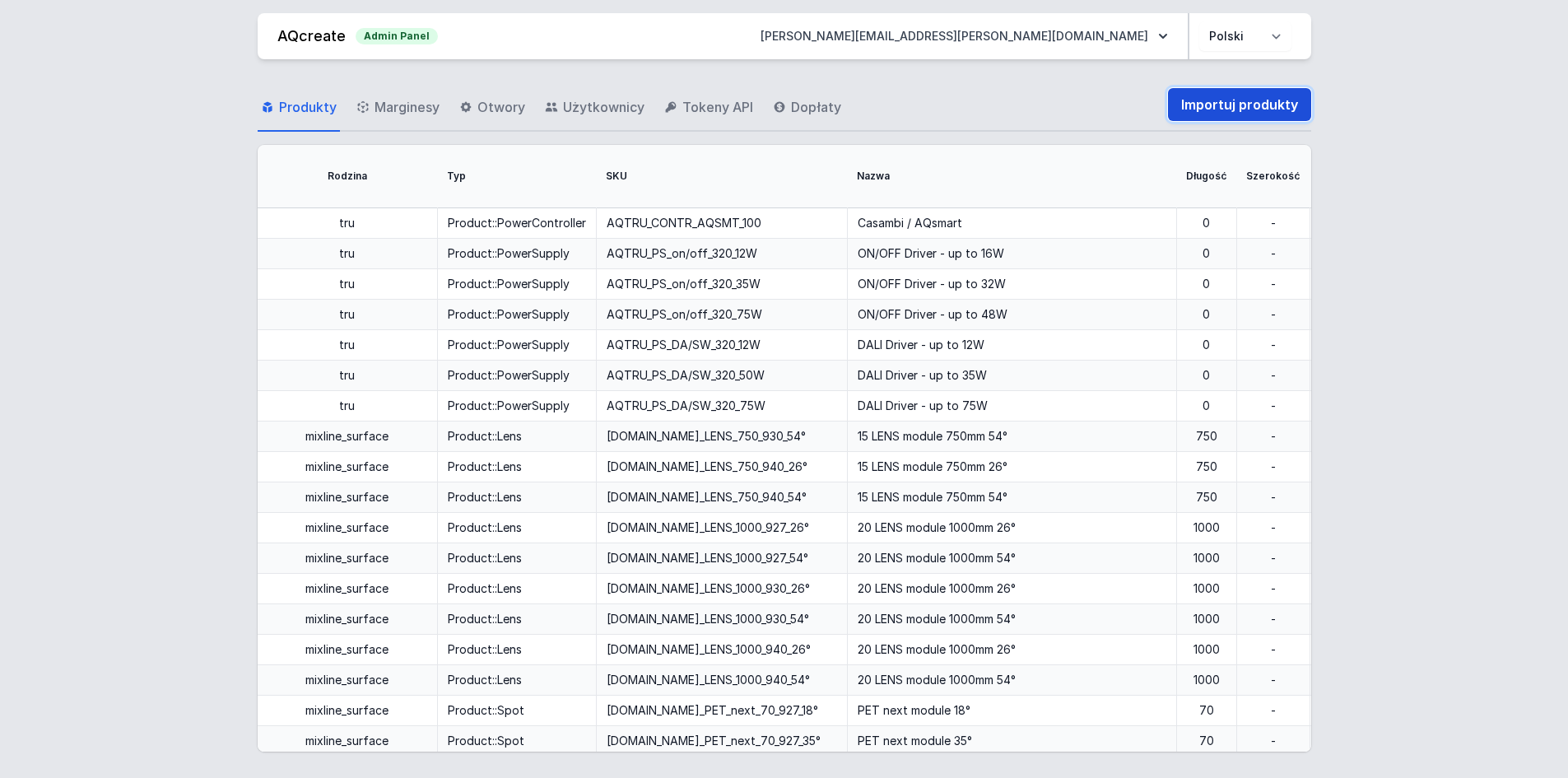
click at [1214, 106] on link "Importuj produkty" at bounding box center [1239, 105] width 143 height 33
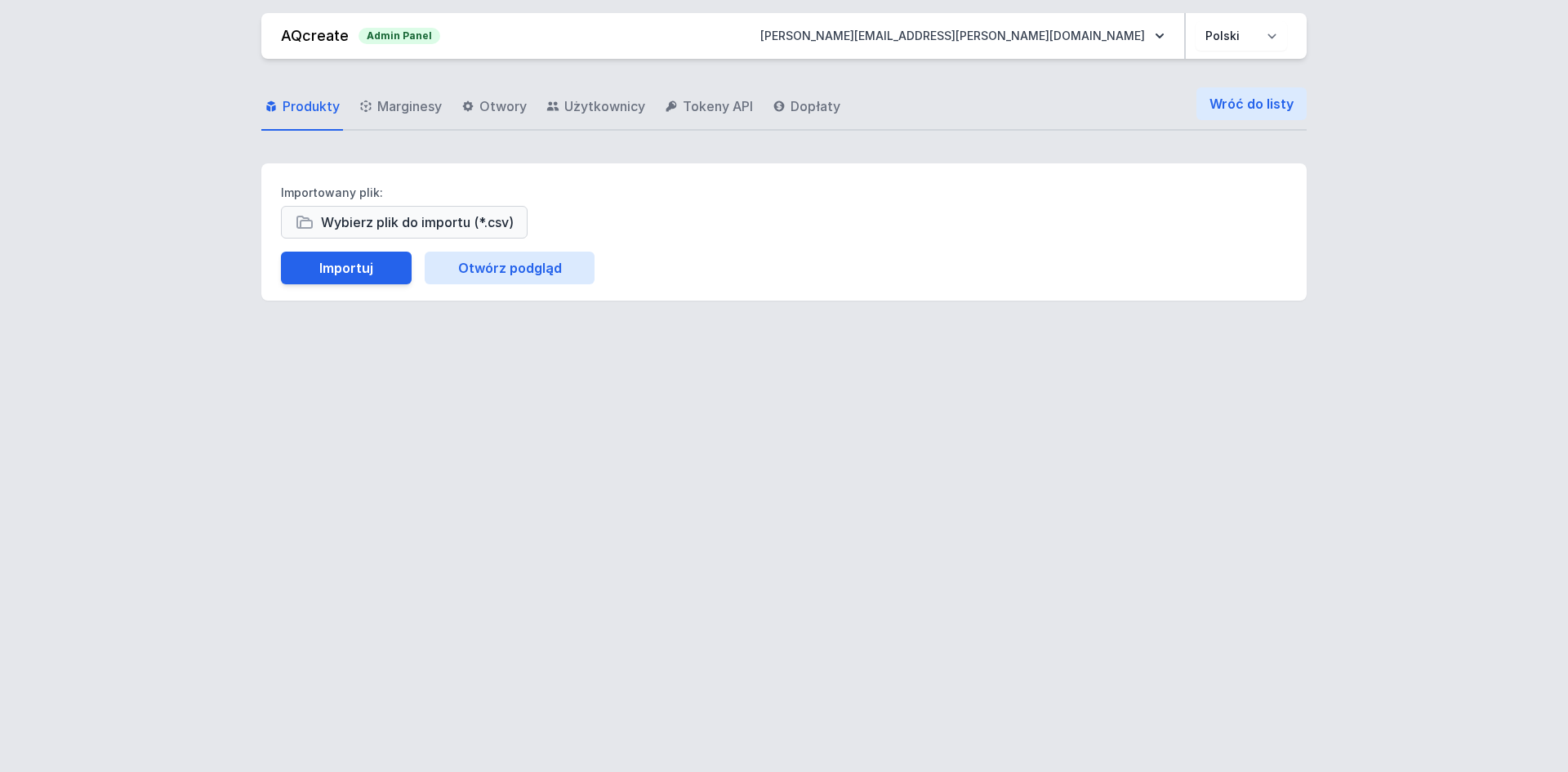
click at [411, 228] on span "Wybierz plik do importu (*.csv)" at bounding box center [418, 221] width 193 height 26
click at [527, 206] on input "Wybierz plik do importu (*.csv)" at bounding box center [527, 206] width 0 height 0
click at [537, 273] on button "Otwórz podgląd" at bounding box center [509, 268] width 170 height 32
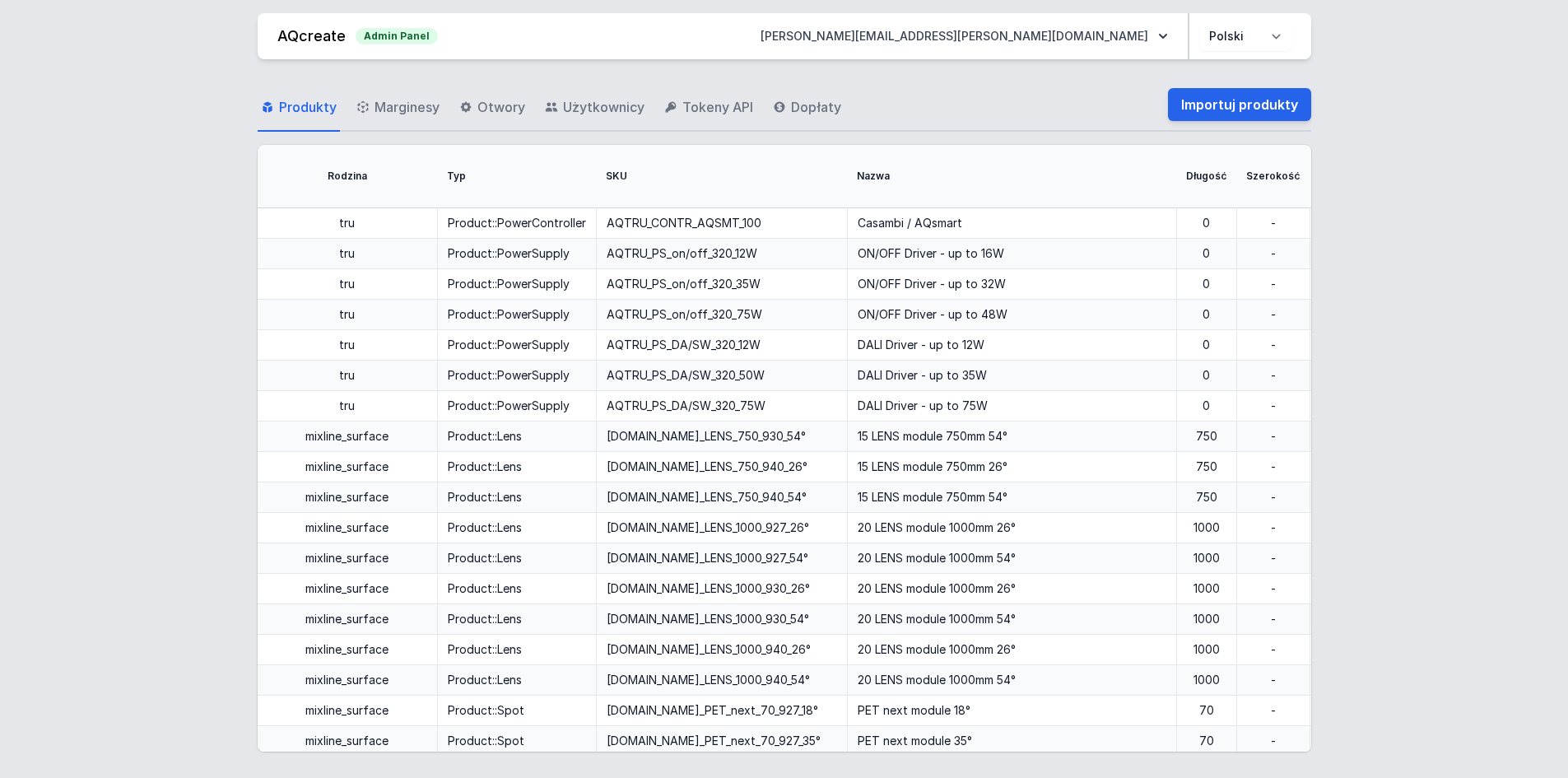
click at [624, 178] on th "SKU" at bounding box center [721, 177] width 251 height 63
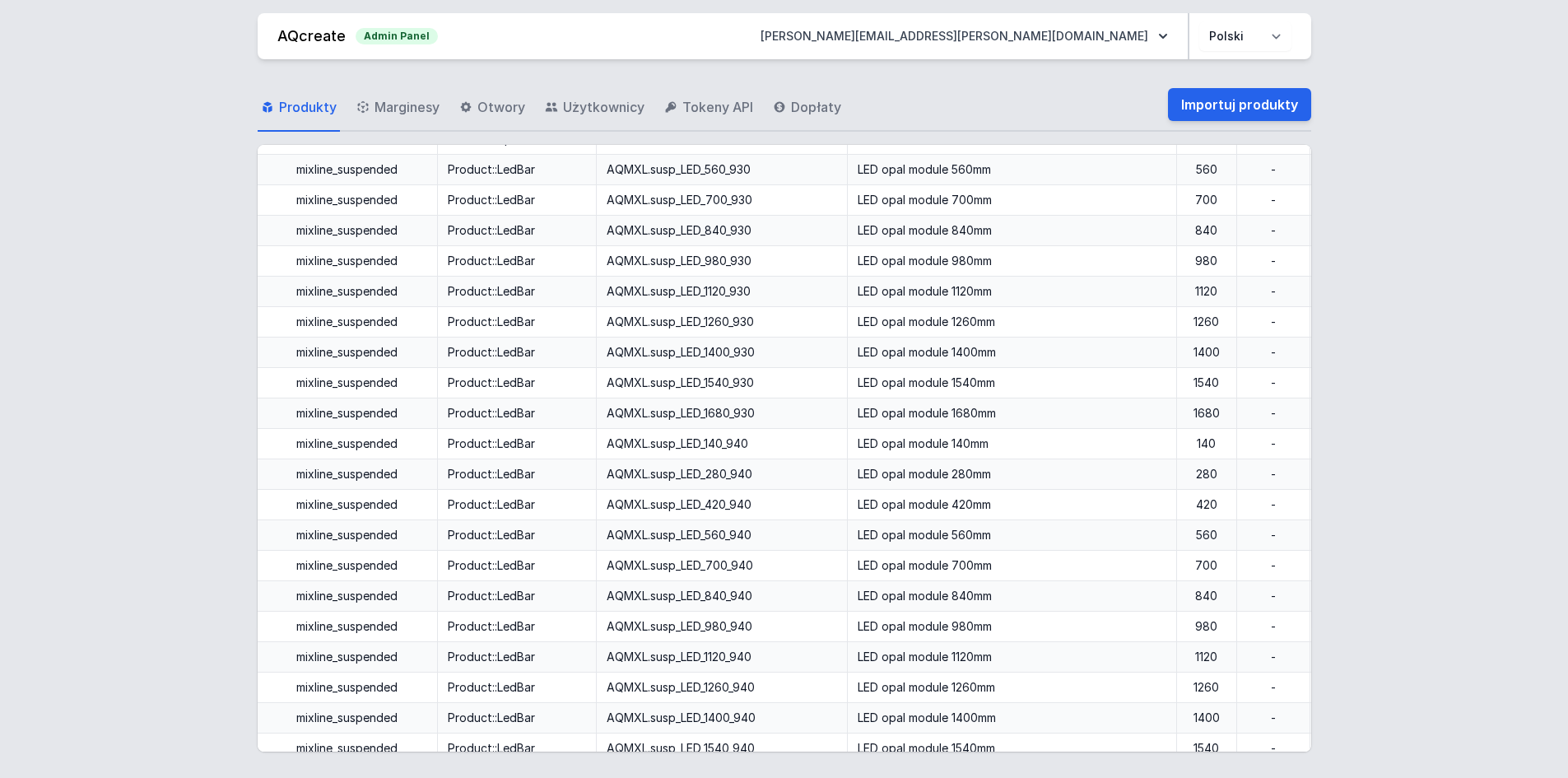
scroll to position [823, 0]
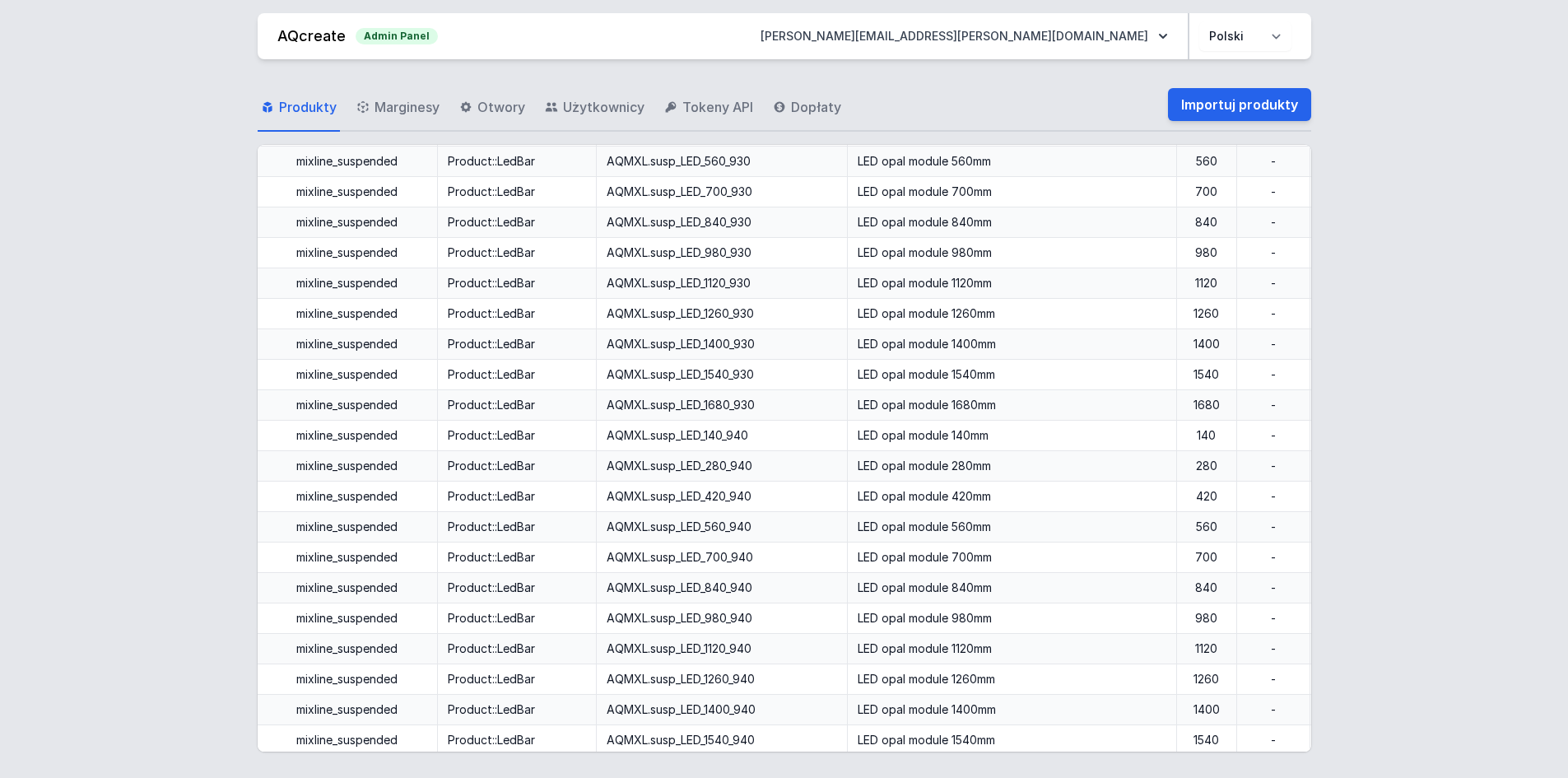
click at [1401, 385] on div "Produkty Marginesy Otwory Użytkownicy Tokeny API Dopłaty Importuj produkty Rodz…" at bounding box center [784, 415] width 1529 height 713
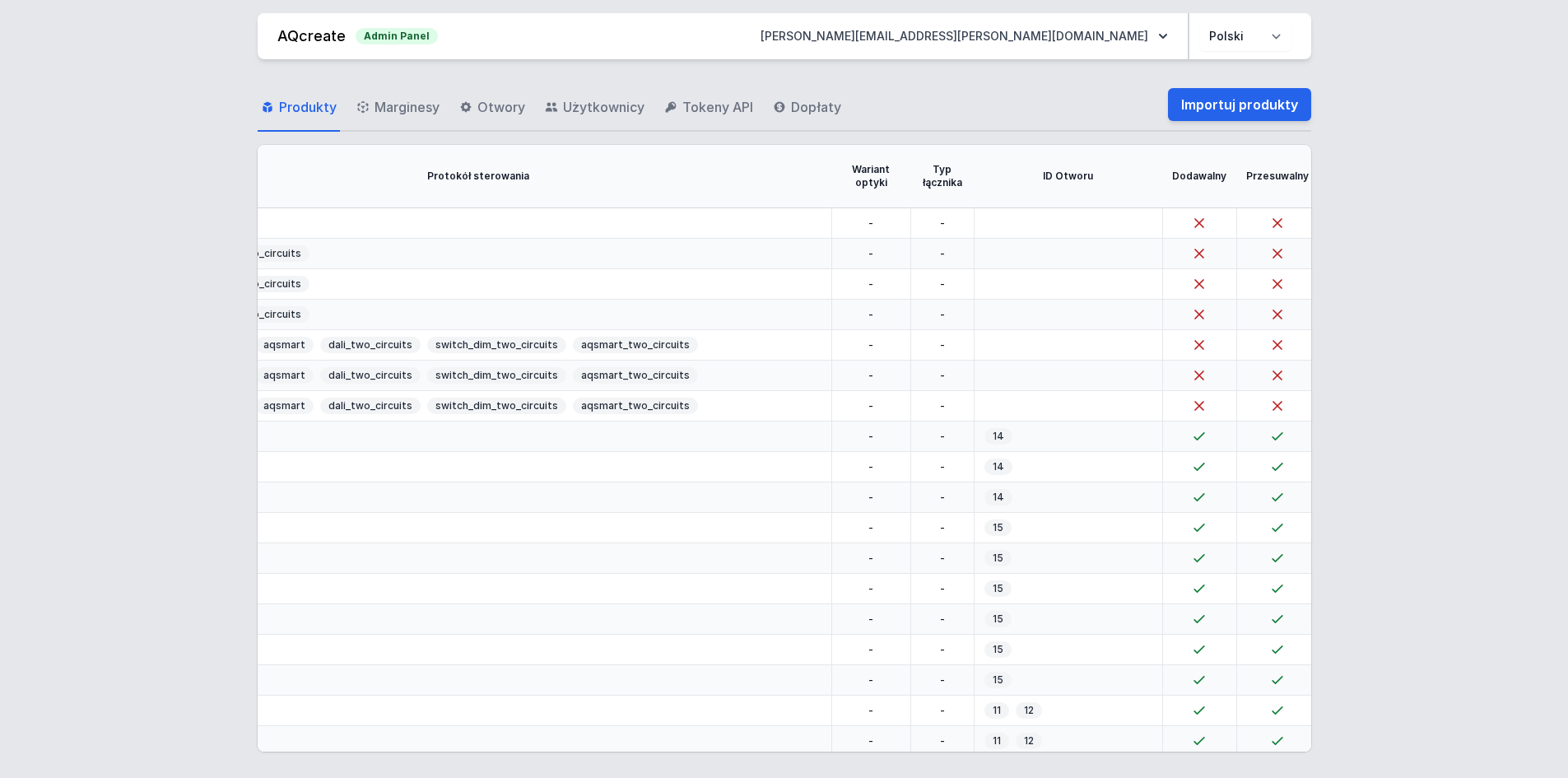
scroll to position [0, 2094]
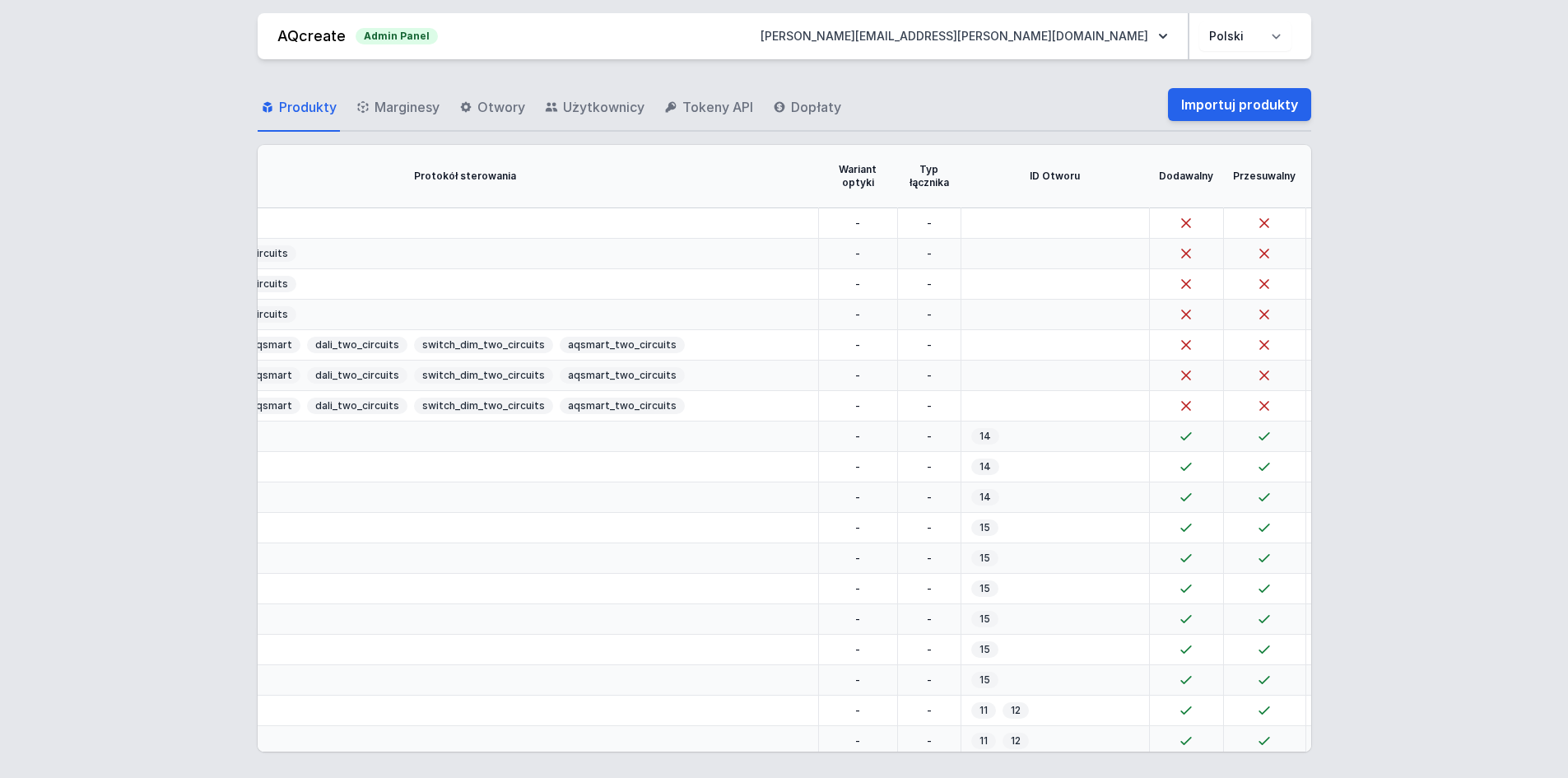
click at [971, 435] on span "14" at bounding box center [984, 436] width 28 height 16
click at [1010, 753] on div "Produkty Marginesy Otwory Użytkownicy Tokeny API Dopłaty Importuj produkty Rodz…" at bounding box center [784, 415] width 1529 height 713
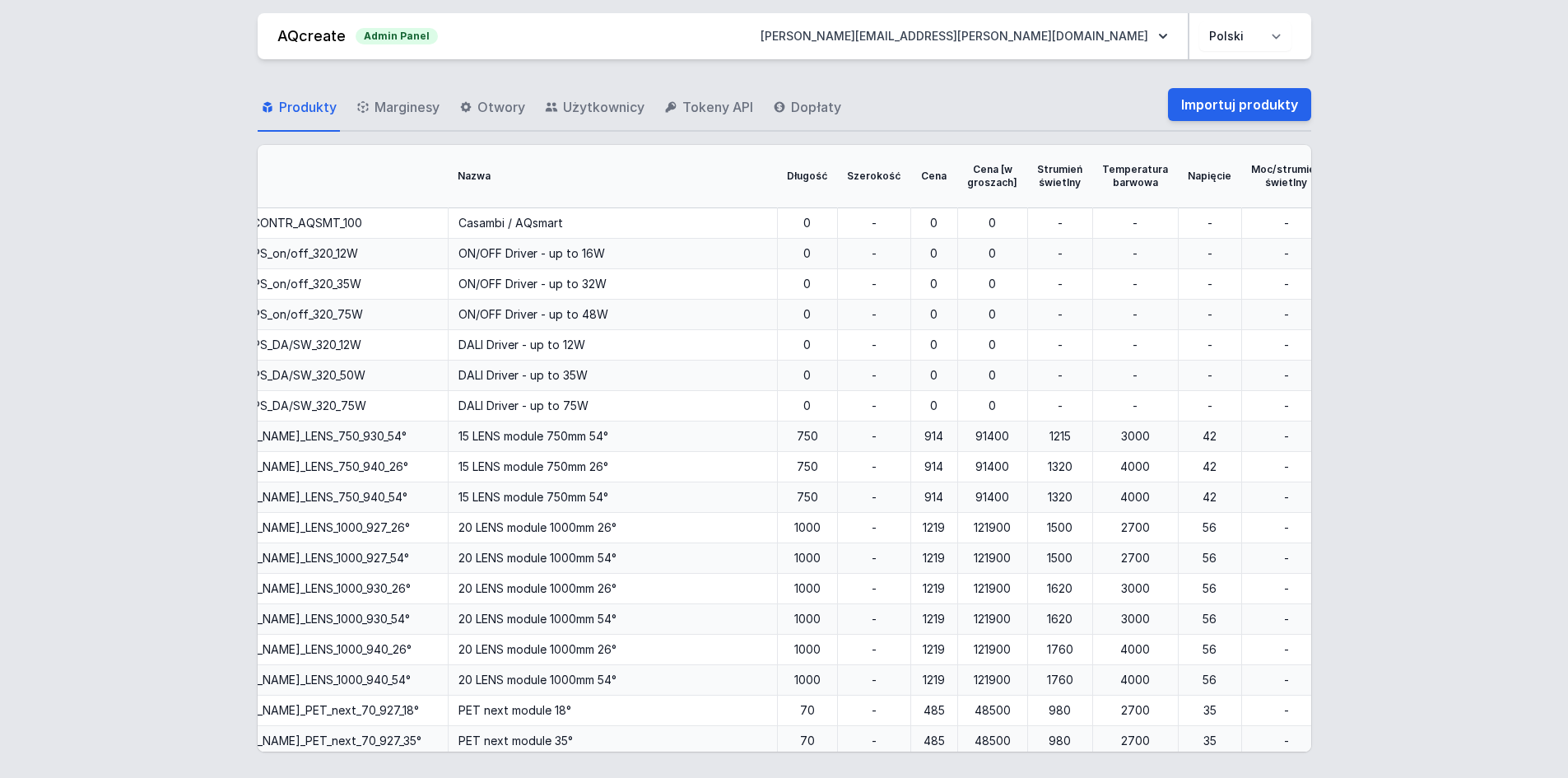
scroll to position [0, 384]
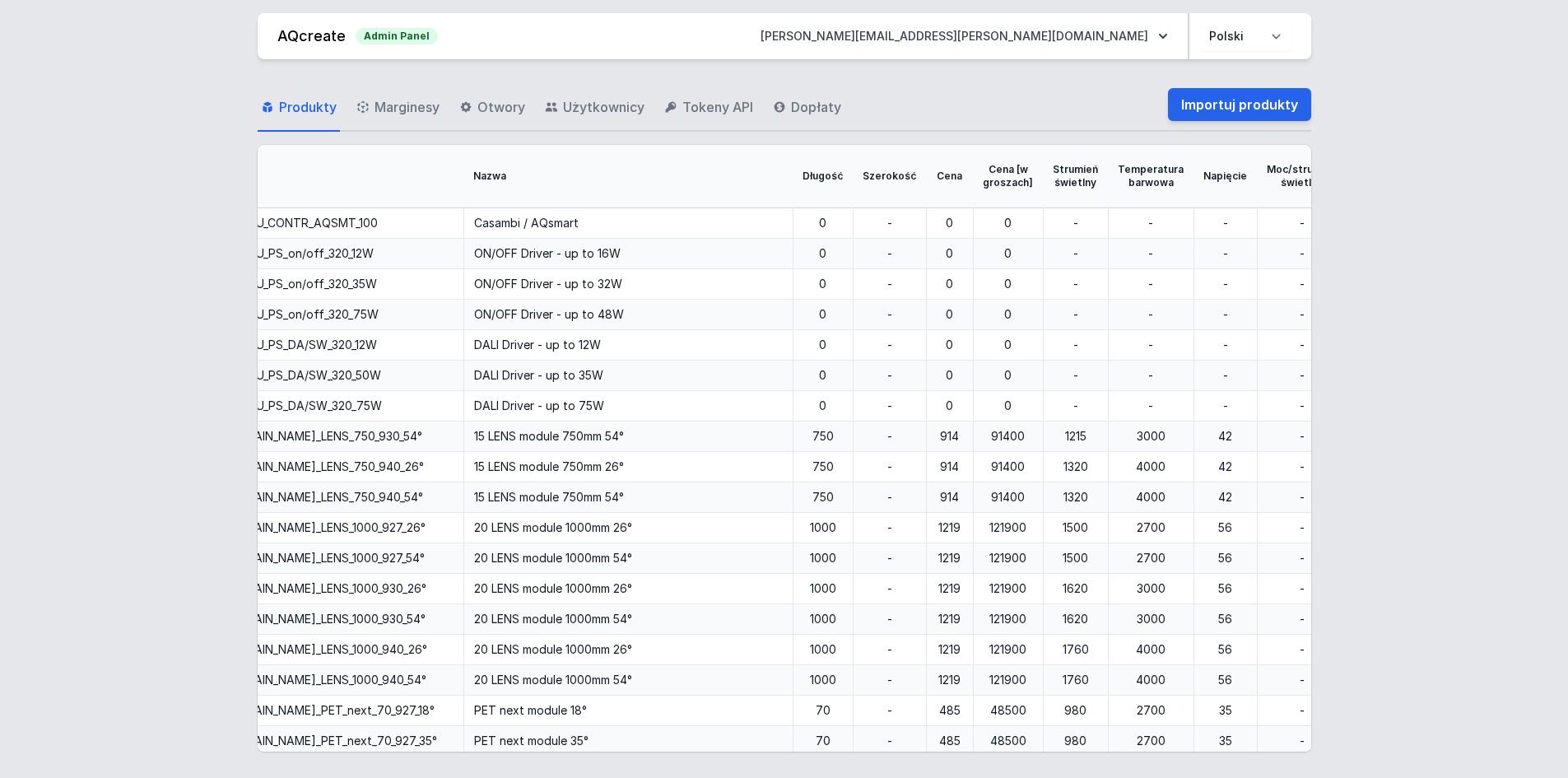
drag, startPoint x: 1056, startPoint y: 748, endPoint x: 1408, endPoint y: 417, distance: 483.2
click at [1408, 417] on div "Produkty Marginesy Otwory Użytkownicy Tokeny API Dopłaty Importuj produkty Rodz…" at bounding box center [784, 415] width 1529 height 713
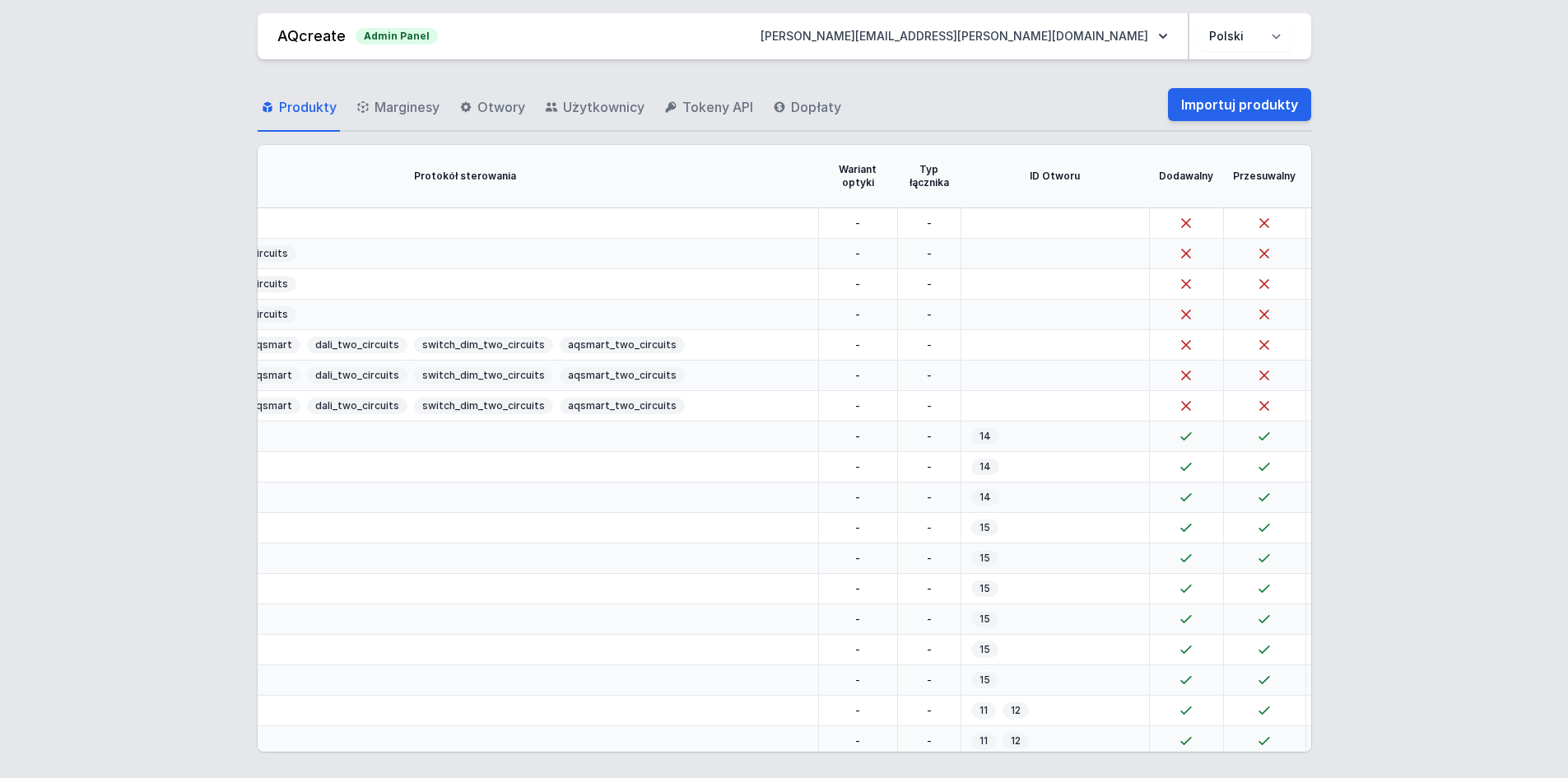
click at [1077, 759] on div "Produkty Marginesy Otwory Użytkownicy Tokeny API Dopłaty Importuj produkty Rodz…" at bounding box center [784, 415] width 1529 height 713
click at [1072, 754] on div "Produkty Marginesy Otwory Użytkownicy Tokeny API Dopłaty Importuj produkty Rodz…" at bounding box center [784, 415] width 1529 height 713
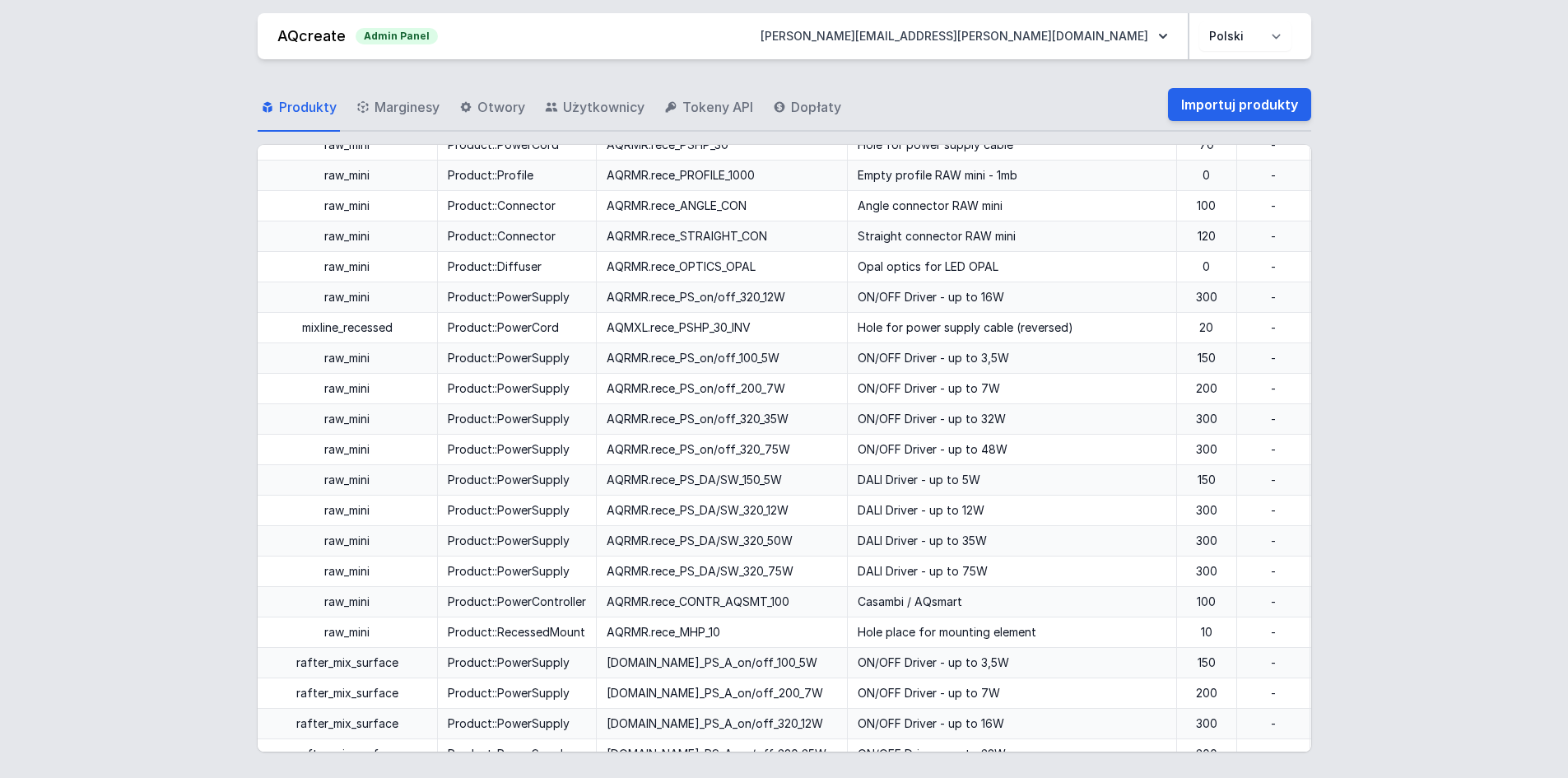
scroll to position [29590, 0]
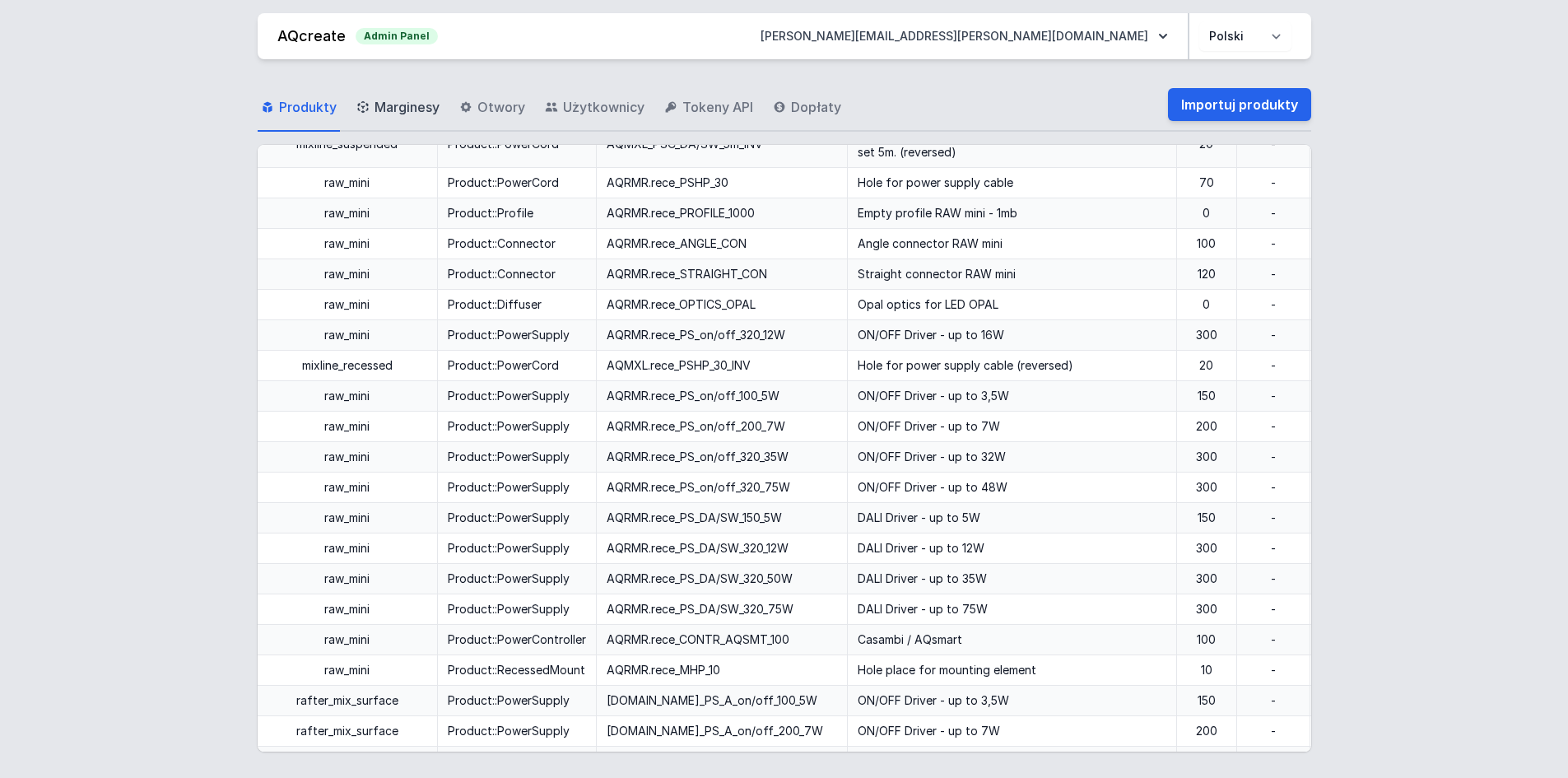
click at [423, 116] on span "Marginesy" at bounding box center [408, 107] width 65 height 20
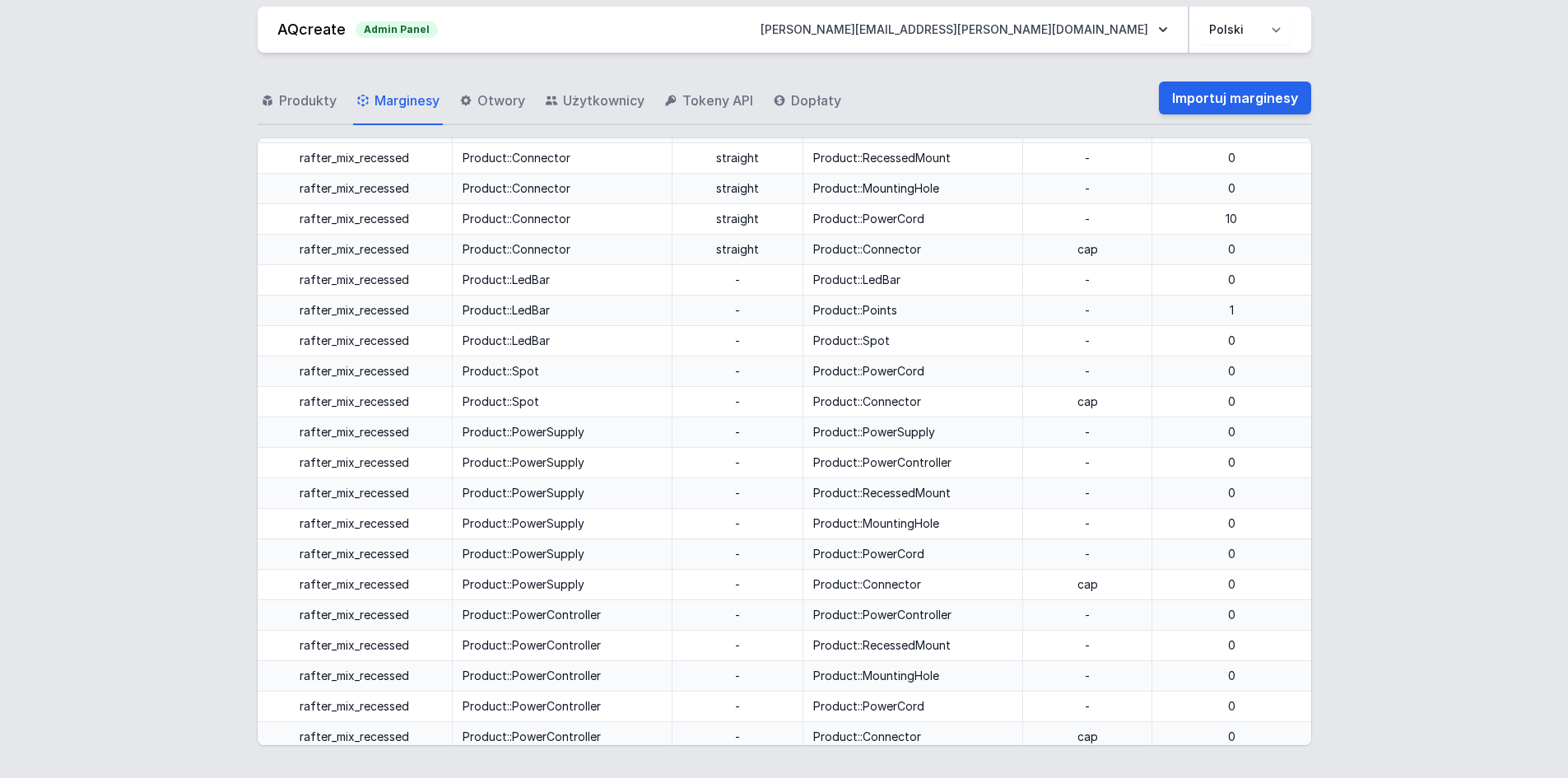
scroll to position [12531, 0]
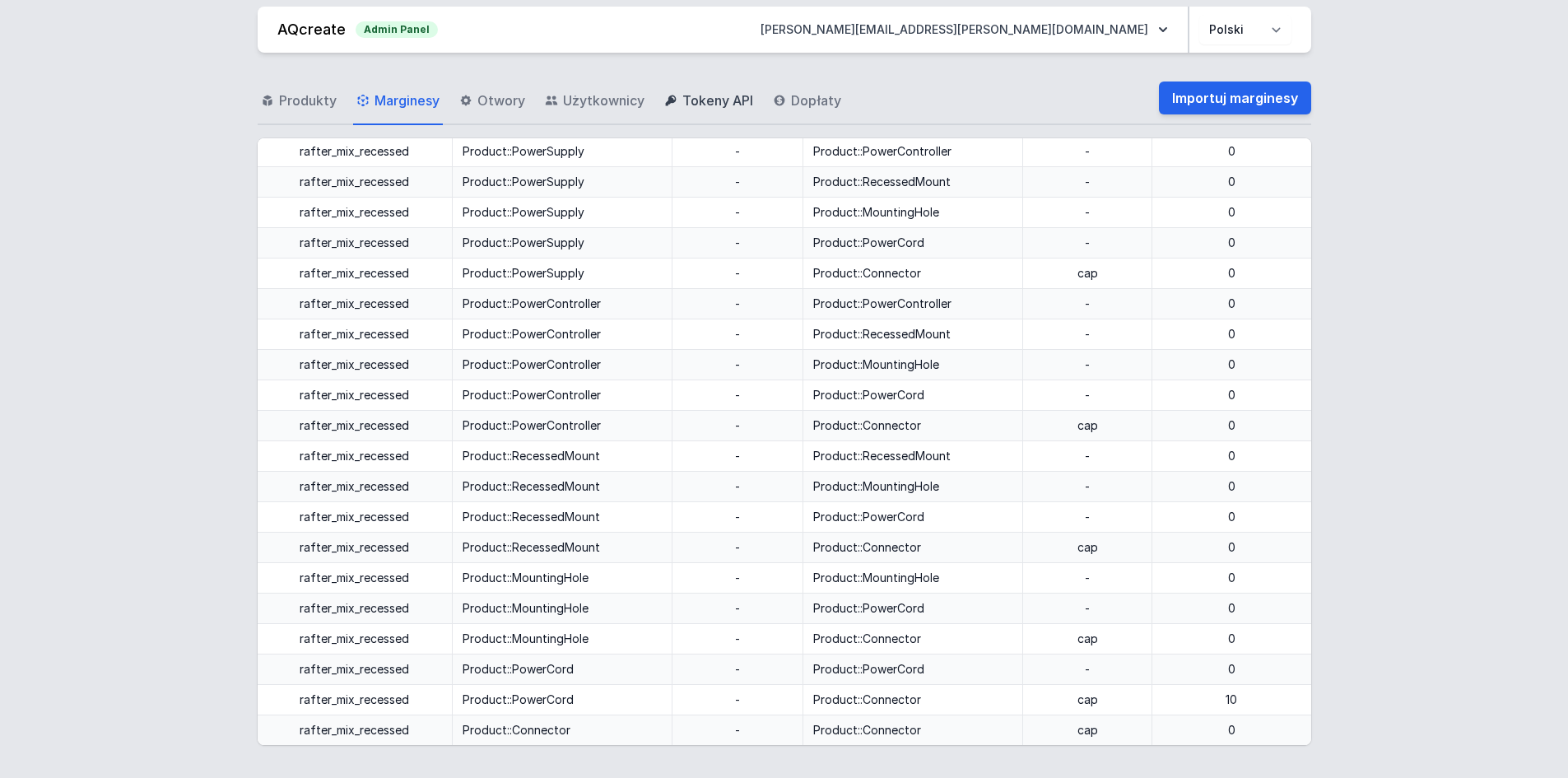
click at [675, 113] on link "Tokeny API" at bounding box center [709, 101] width 95 height 48
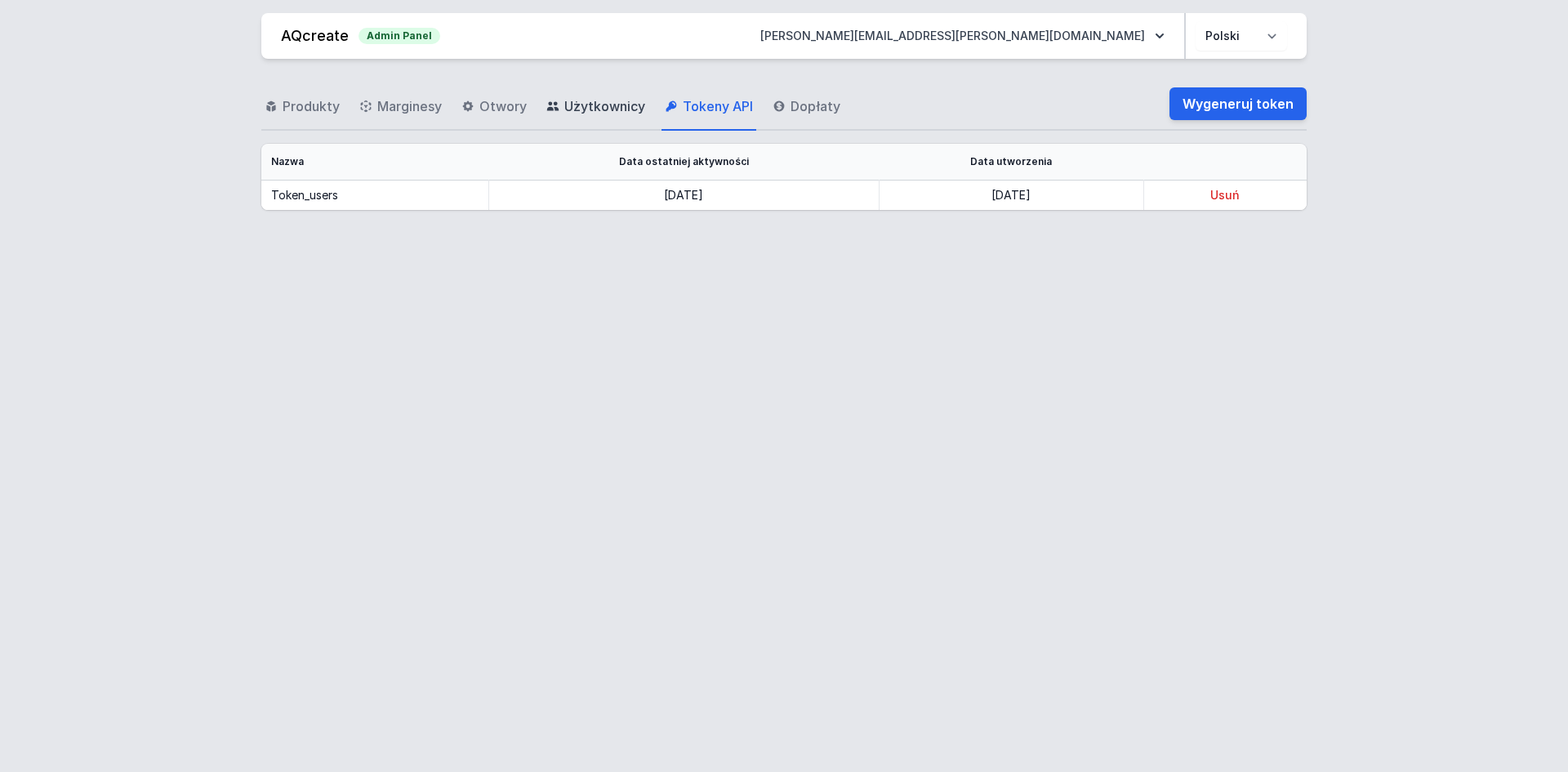
click at [590, 102] on span "Użytkownicy" at bounding box center [605, 106] width 81 height 20
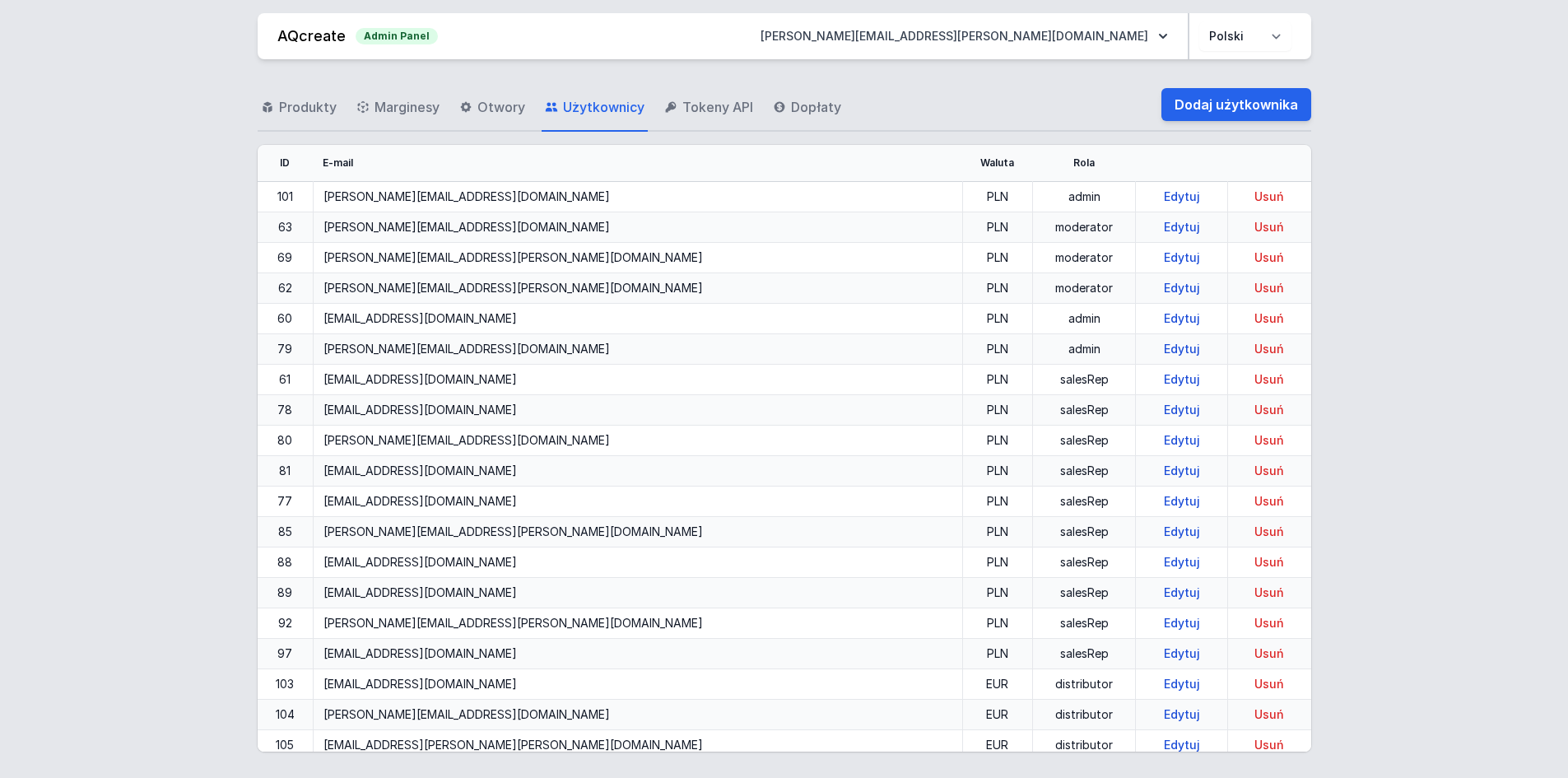
click at [307, 38] on link "AQcreate" at bounding box center [311, 36] width 68 height 17
